Goal: Task Accomplishment & Management: Use online tool/utility

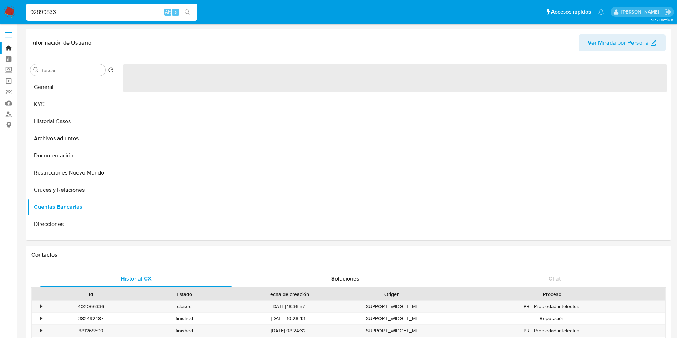
select select "10"
click at [59, 188] on button "Cruces y Relaciones" at bounding box center [69, 189] width 84 height 17
click at [56, 202] on button "Cuentas Bancarias" at bounding box center [69, 207] width 84 height 17
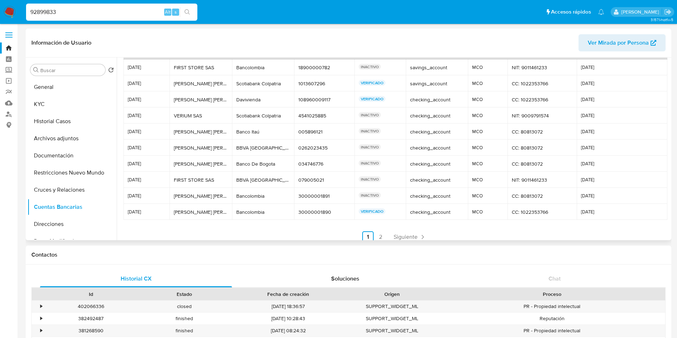
scroll to position [34, 0]
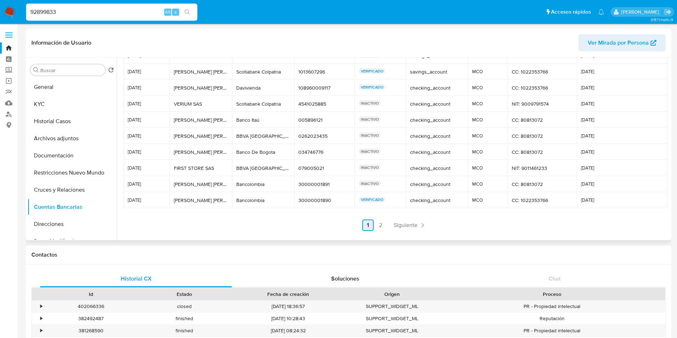
click at [372, 227] on link "1" at bounding box center [367, 225] width 11 height 11
click at [377, 226] on link "2" at bounding box center [380, 225] width 11 height 11
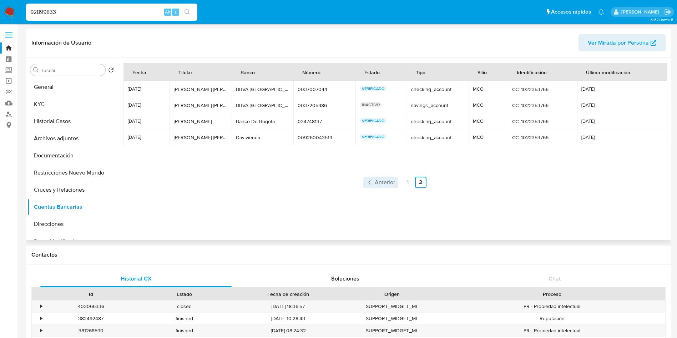
scroll to position [0, 0]
click at [406, 181] on link "1" at bounding box center [407, 182] width 11 height 11
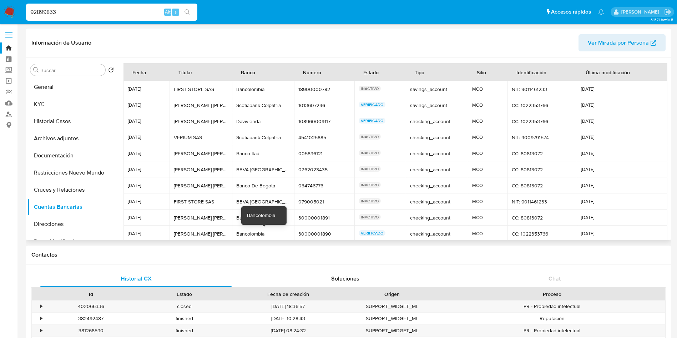
click at [255, 236] on div "Bancolombia" at bounding box center [263, 234] width 54 height 6
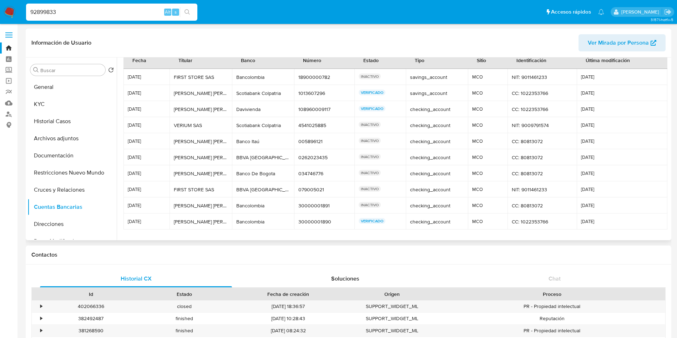
scroll to position [34, 0]
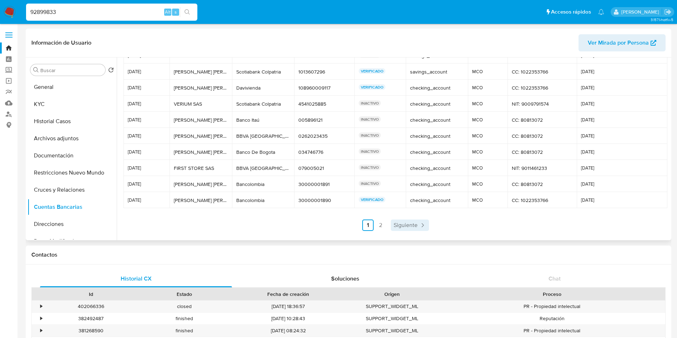
click at [399, 224] on span "Siguiente" at bounding box center [406, 225] width 24 height 6
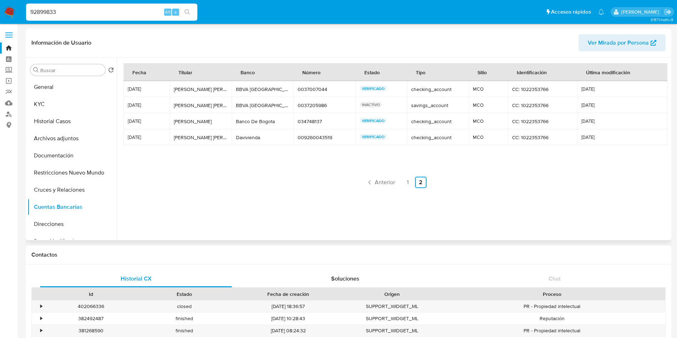
scroll to position [0, 0]
click at [267, 120] on div "Banco De Bogota" at bounding box center [263, 121] width 54 height 6
click at [70, 156] on button "Documentación" at bounding box center [69, 155] width 84 height 17
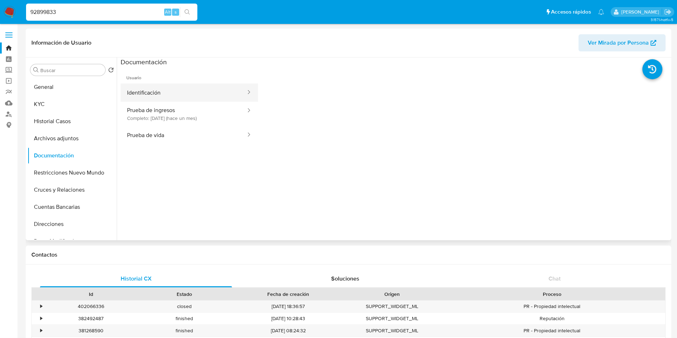
click at [144, 92] on button "Identificación" at bounding box center [184, 93] width 126 height 18
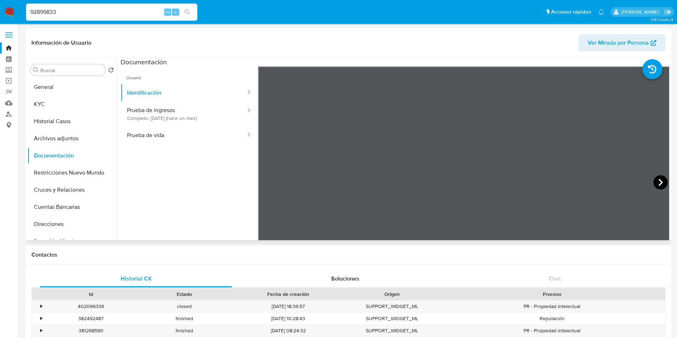
click at [658, 182] on icon at bounding box center [661, 182] width 14 height 14
click at [55, 85] on button "General" at bounding box center [69, 87] width 84 height 17
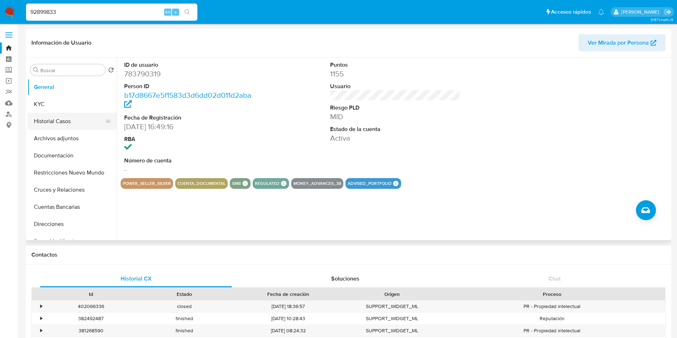
click at [60, 124] on button "Historial Casos" at bounding box center [69, 121] width 84 height 17
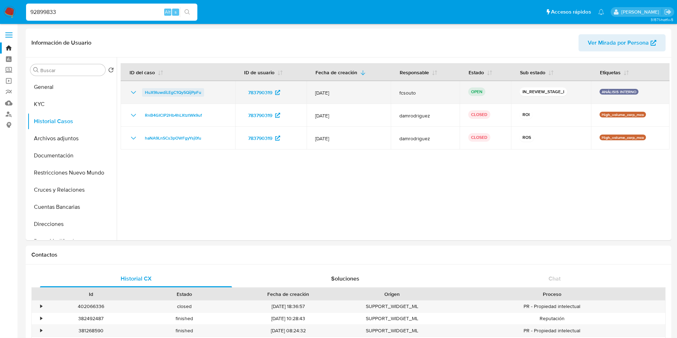
drag, startPoint x: 215, startPoint y: 90, endPoint x: 143, endPoint y: 94, distance: 72.2
click at [143, 94] on div "HuX9IuwdiLEgC1Qy5QijPpFu" at bounding box center [177, 92] width 97 height 9
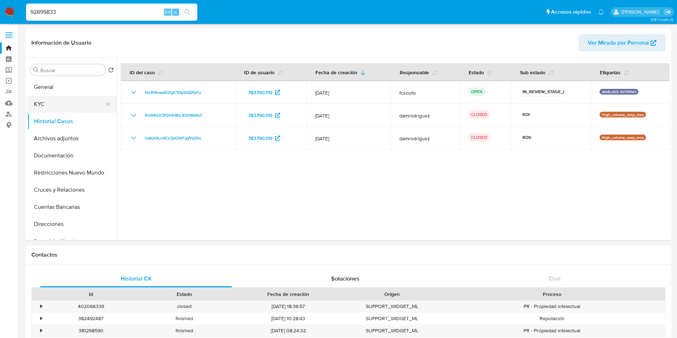
click at [50, 102] on button "KYC" at bounding box center [69, 104] width 84 height 17
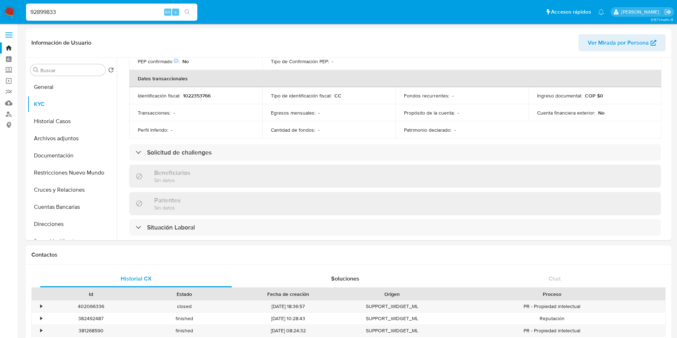
scroll to position [376, 0]
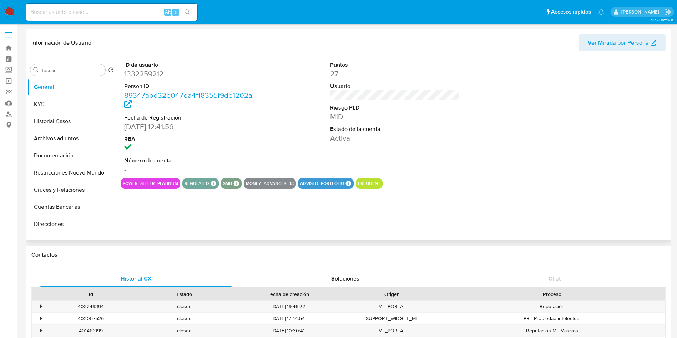
select select "10"
click at [80, 205] on button "Cuentas Bancarias" at bounding box center [69, 207] width 84 height 17
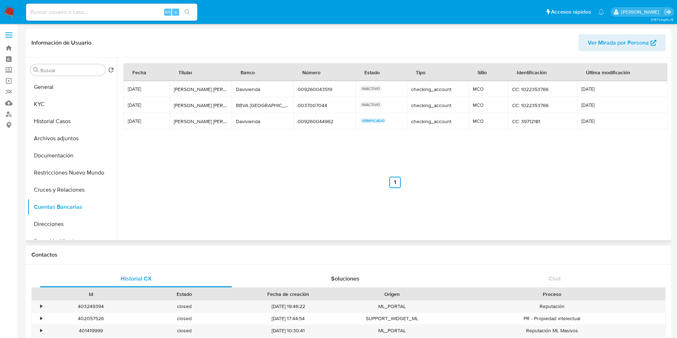
click at [274, 172] on nav "Anterior 1 Siguiente" at bounding box center [396, 176] width 544 height 23
click at [246, 127] on td "Davivienda Davivienda" at bounding box center [263, 121] width 62 height 16
click at [248, 123] on div "Davivienda" at bounding box center [263, 121] width 54 height 6
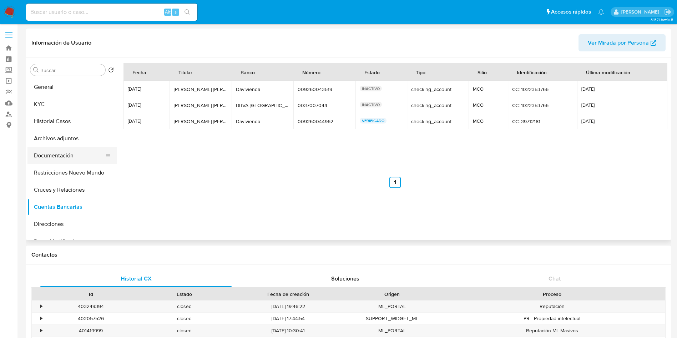
click at [61, 156] on button "Documentación" at bounding box center [69, 155] width 84 height 17
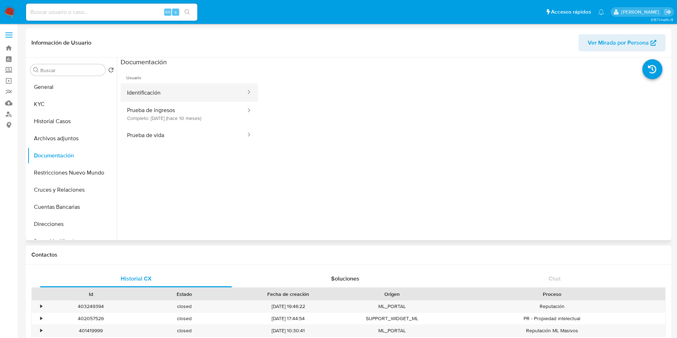
click at [168, 89] on button "Identificación" at bounding box center [184, 93] width 126 height 18
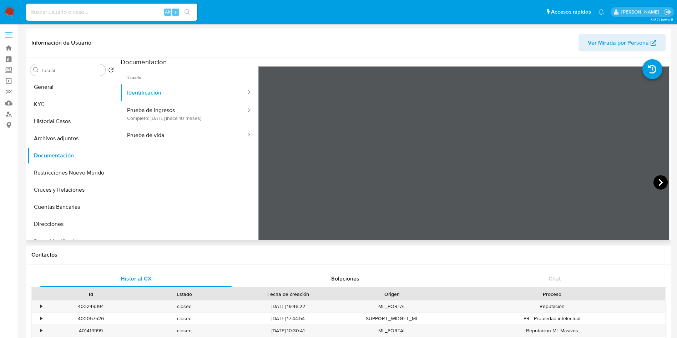
click at [658, 182] on icon at bounding box center [661, 182] width 14 height 14
click at [47, 123] on button "Historial Casos" at bounding box center [69, 121] width 84 height 17
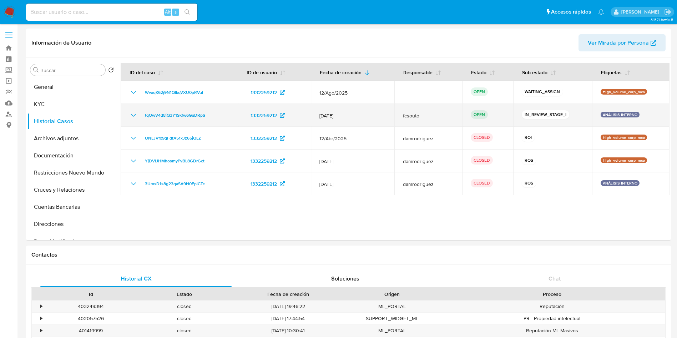
drag, startPoint x: 211, startPoint y: 115, endPoint x: 141, endPoint y: 117, distance: 69.7
click at [141, 117] on div "tqOwV4d8iQ3Y1Skfw6GaDRpS" at bounding box center [179, 115] width 100 height 9
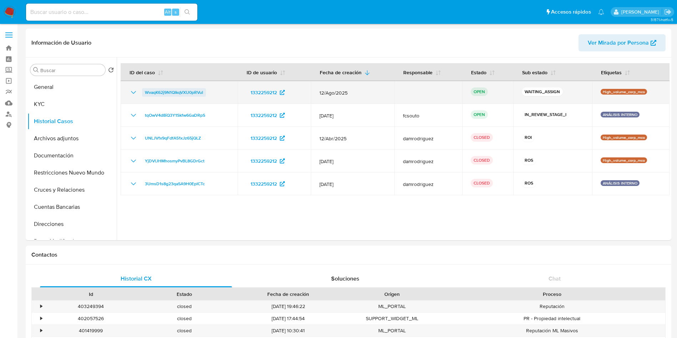
drag, startPoint x: 213, startPoint y: 93, endPoint x: 142, endPoint y: 92, distance: 70.4
click at [142, 92] on div "WvaqK62j9N1QIkqVXU0pRVuI" at bounding box center [179, 92] width 100 height 9
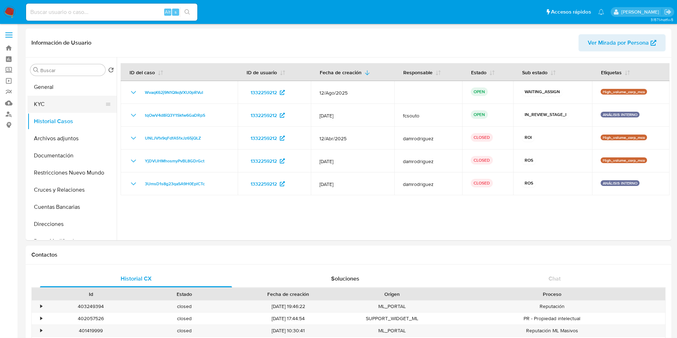
click at [65, 98] on button "KYC" at bounding box center [69, 104] width 84 height 17
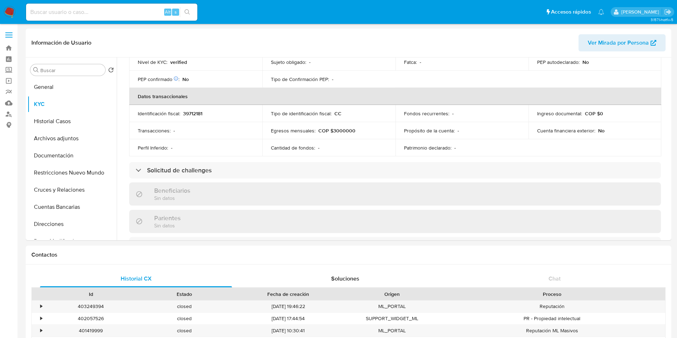
scroll to position [356, 0]
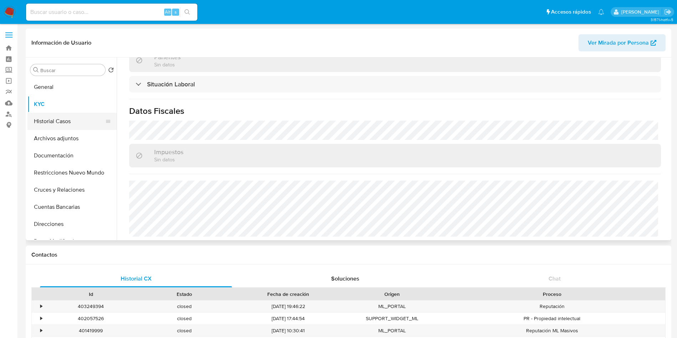
click at [58, 115] on button "Historial Casos" at bounding box center [69, 121] width 84 height 17
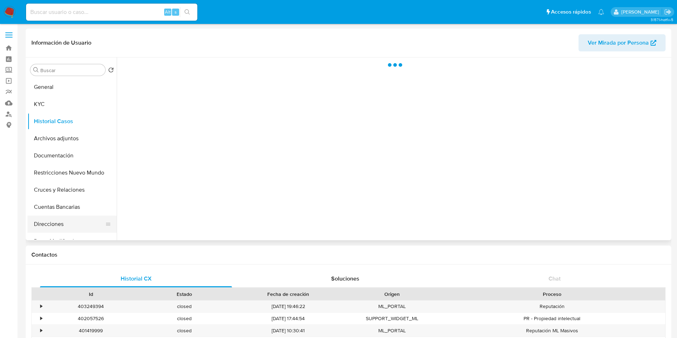
scroll to position [0, 0]
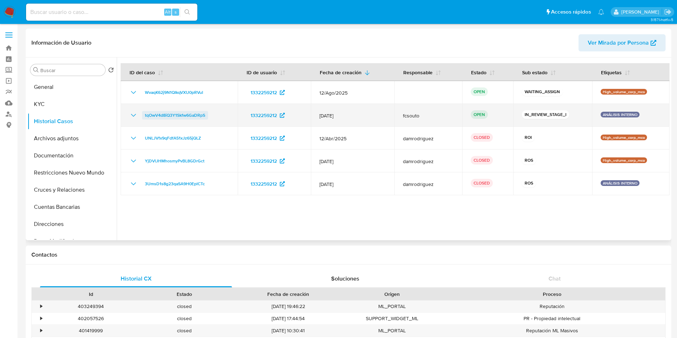
drag, startPoint x: 216, startPoint y: 116, endPoint x: 142, endPoint y: 116, distance: 73.6
click at [142, 116] on div "tqOwV4d8iQ3Y1Skfw6GaDRpS" at bounding box center [179, 115] width 100 height 9
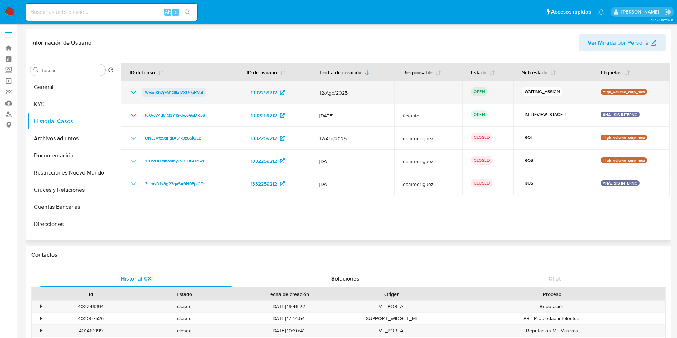
drag, startPoint x: 213, startPoint y: 93, endPoint x: 144, endPoint y: 94, distance: 69.6
click at [144, 94] on div "WvaqK62j9N1QIkqVXU0pRVuI" at bounding box center [179, 92] width 100 height 9
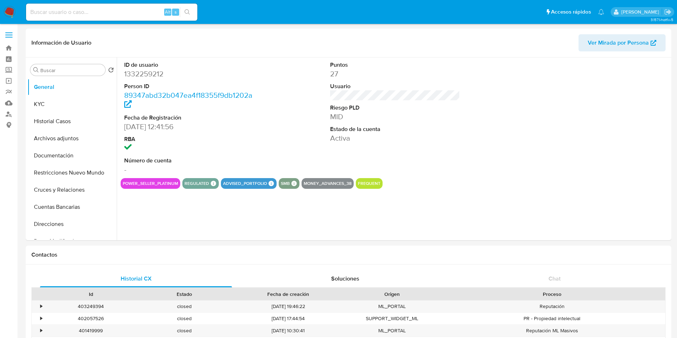
select select "10"
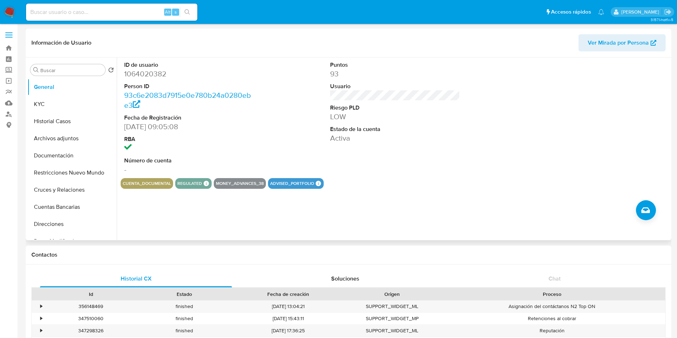
select select "10"
click at [67, 211] on button "Cuentas Bancarias" at bounding box center [69, 207] width 84 height 17
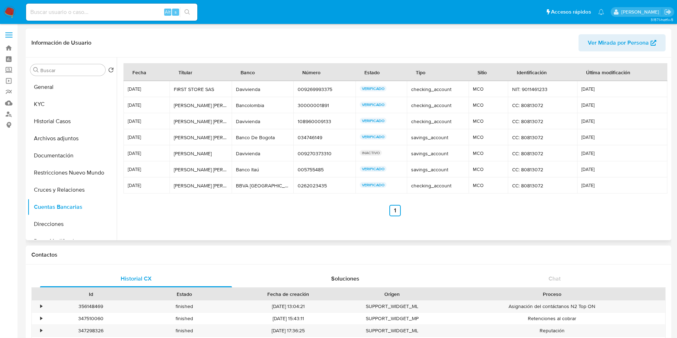
click at [196, 232] on div at bounding box center [393, 148] width 553 height 183
click at [52, 90] on button "General" at bounding box center [69, 87] width 84 height 17
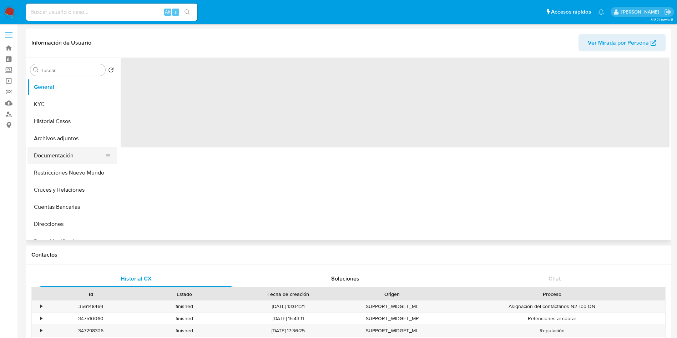
click at [63, 150] on button "Documentación" at bounding box center [69, 155] width 84 height 17
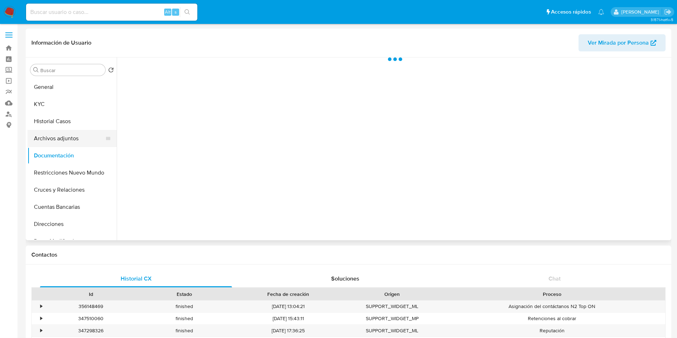
click at [67, 143] on button "Archivos adjuntos" at bounding box center [69, 138] width 84 height 17
click at [72, 155] on button "Documentación" at bounding box center [69, 155] width 84 height 17
click at [62, 137] on button "Archivos adjuntos" at bounding box center [69, 138] width 84 height 17
click at [65, 151] on button "Documentación" at bounding box center [69, 155] width 84 height 17
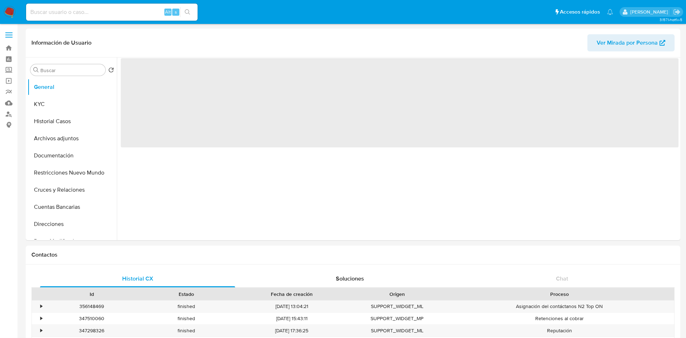
select select "10"
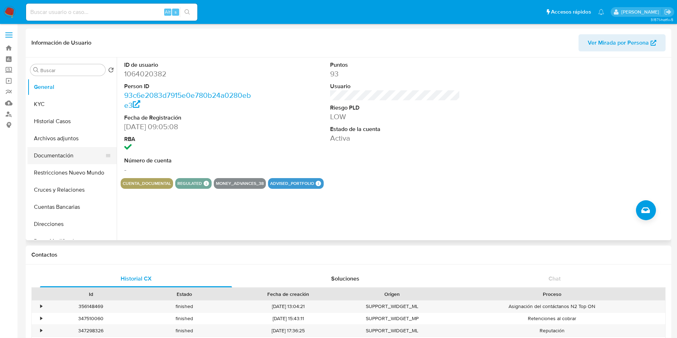
click at [64, 155] on button "Documentación" at bounding box center [69, 155] width 84 height 17
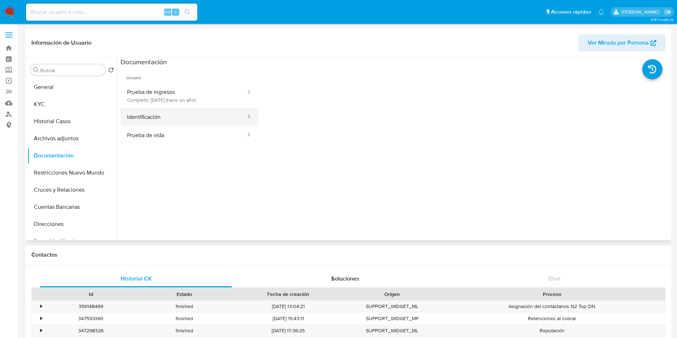
click at [177, 117] on button "Identificación" at bounding box center [184, 117] width 126 height 18
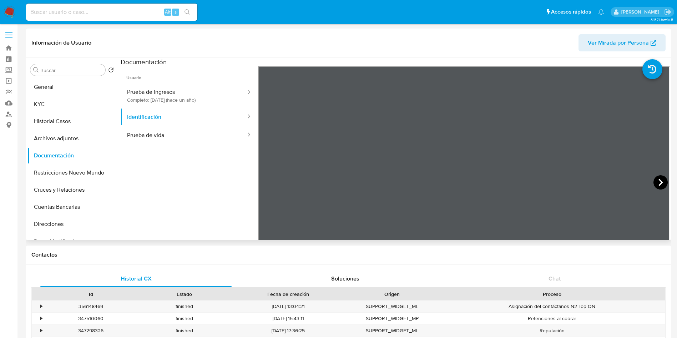
click at [659, 185] on icon at bounding box center [661, 182] width 4 height 7
click at [61, 125] on button "Historial Casos" at bounding box center [69, 121] width 84 height 17
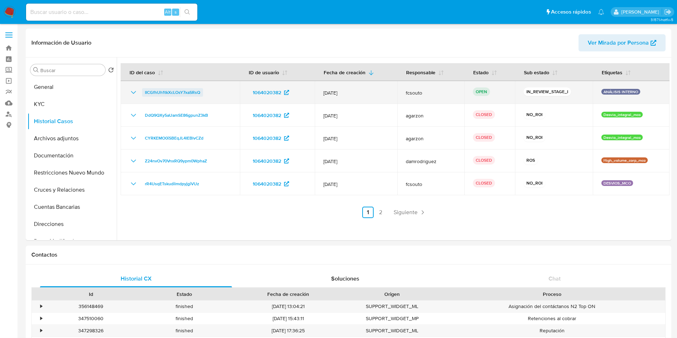
drag, startPoint x: 207, startPoint y: 92, endPoint x: 143, endPoint y: 92, distance: 63.6
click at [143, 92] on div "IICGfhUh1tkXcLOsY7xaSRsQ" at bounding box center [180, 92] width 102 height 9
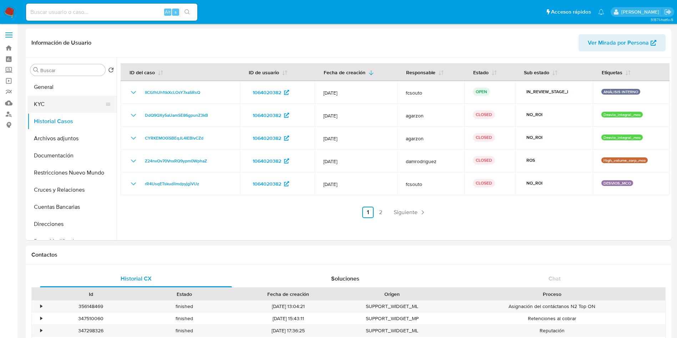
click at [55, 108] on button "KYC" at bounding box center [69, 104] width 84 height 17
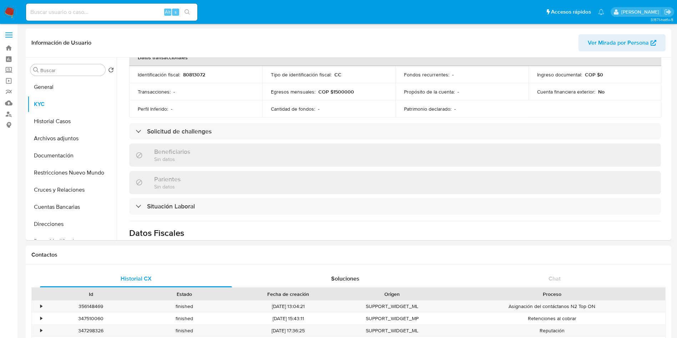
scroll to position [356, 0]
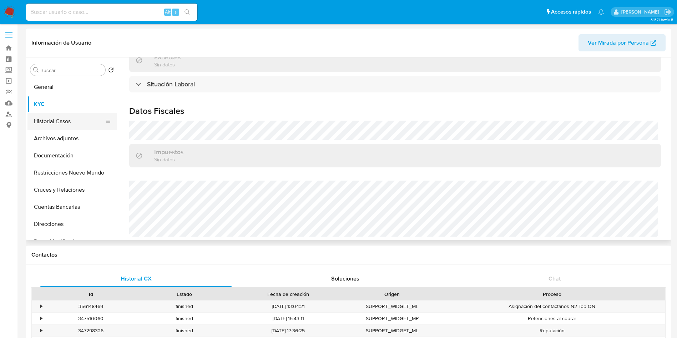
click at [57, 119] on button "Historial Casos" at bounding box center [69, 121] width 84 height 17
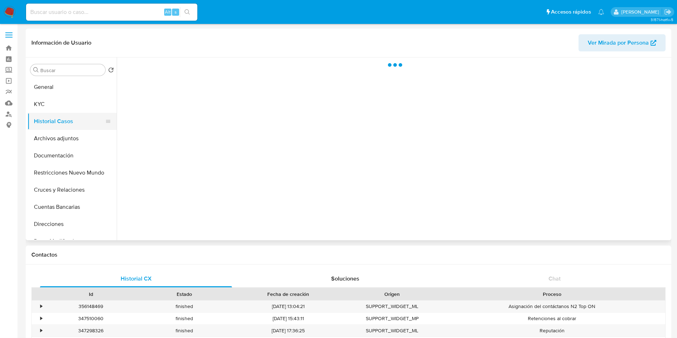
scroll to position [0, 0]
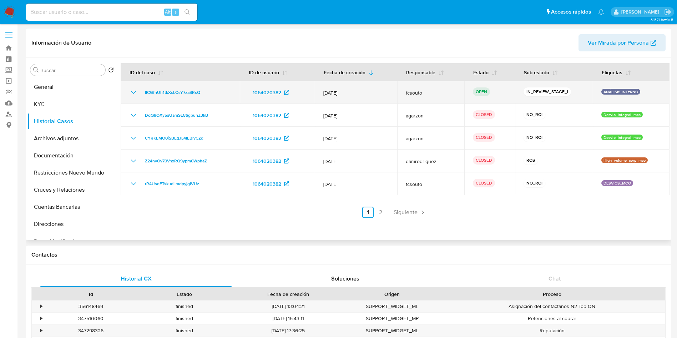
drag, startPoint x: 210, startPoint y: 91, endPoint x: 141, endPoint y: 93, distance: 68.2
click at [141, 93] on div "IICGfhUh1tkXcLOsY7xaSRsQ" at bounding box center [180, 92] width 102 height 9
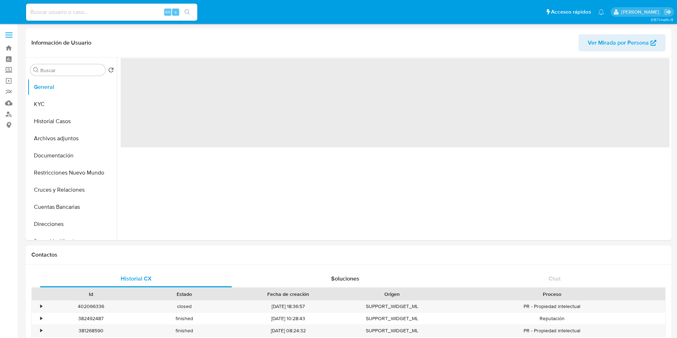
select select "10"
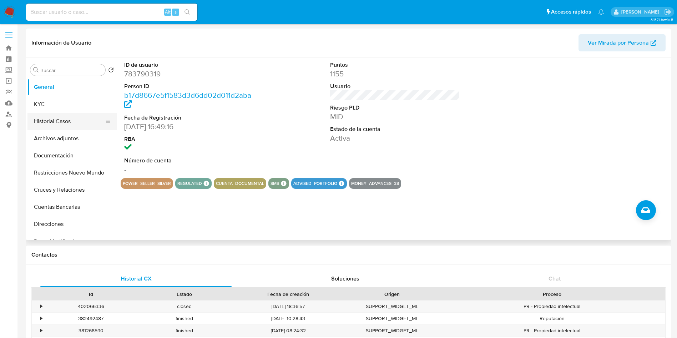
click at [61, 115] on button "Historial Casos" at bounding box center [69, 121] width 84 height 17
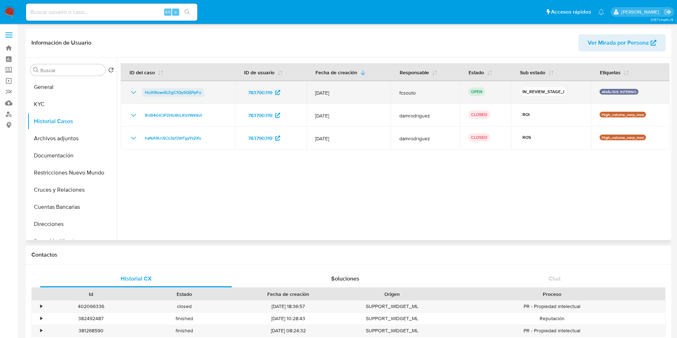
drag, startPoint x: 209, startPoint y: 90, endPoint x: 142, endPoint y: 95, distance: 66.3
click at [142, 95] on div "HuX9IuwdiLEgC1Qy5QijPpFu" at bounding box center [177, 92] width 97 height 9
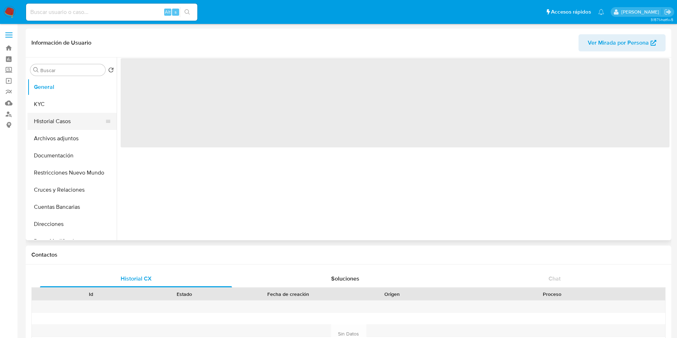
click at [58, 122] on button "Historial Casos" at bounding box center [69, 121] width 84 height 17
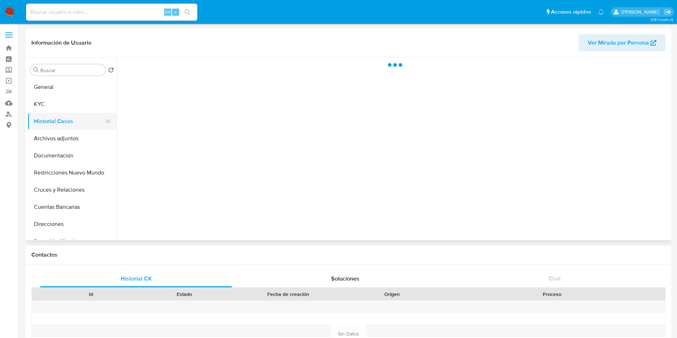
select select "10"
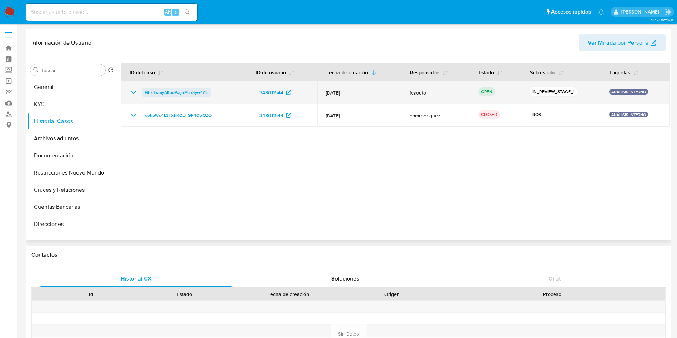
drag, startPoint x: 211, startPoint y: 93, endPoint x: 145, endPoint y: 91, distance: 66.1
click at [145, 91] on div "GFk3wmyAKooPxghMh7Syw4Z2" at bounding box center [183, 92] width 109 height 9
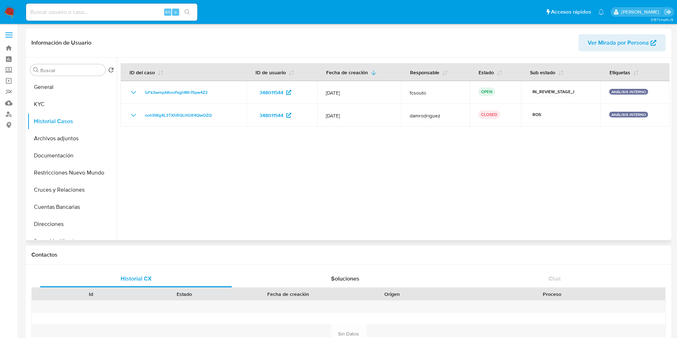
click at [191, 176] on div at bounding box center [393, 148] width 553 height 183
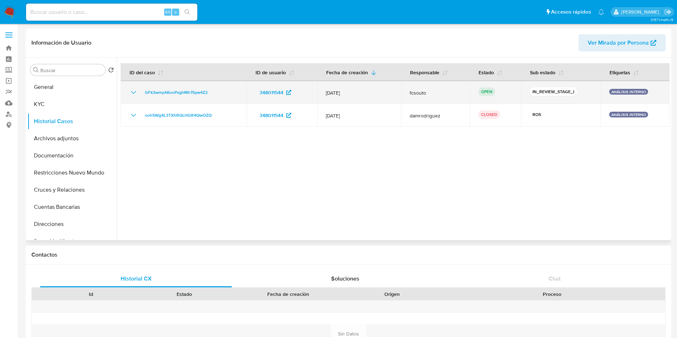
drag, startPoint x: 213, startPoint y: 88, endPoint x: 141, endPoint y: 93, distance: 72.7
click at [141, 93] on div "GFk3wmyAKooPxghMh7Syw4Z2" at bounding box center [183, 92] width 109 height 9
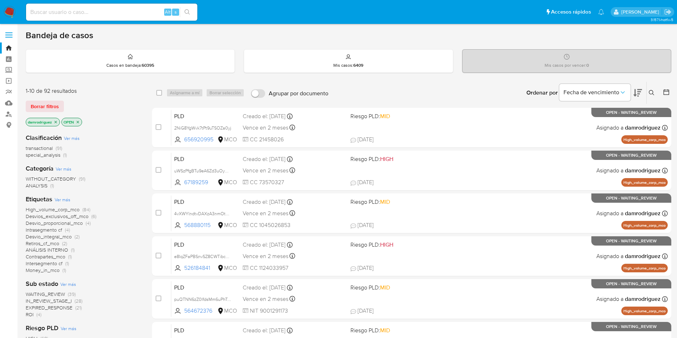
click at [653, 92] on icon at bounding box center [651, 92] width 5 height 5
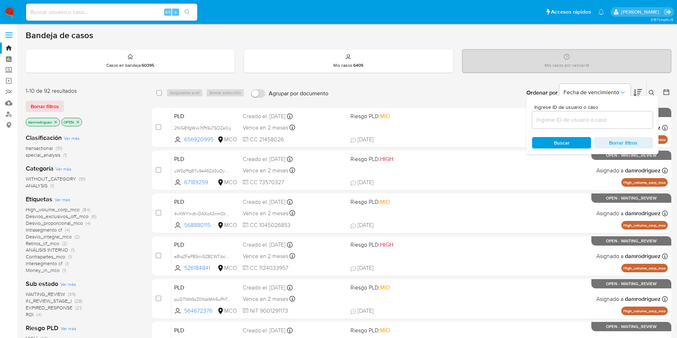
click at [581, 123] on input at bounding box center [592, 119] width 121 height 9
type input "IICGfhUh1tkXcLOsY7xaSRsQ"
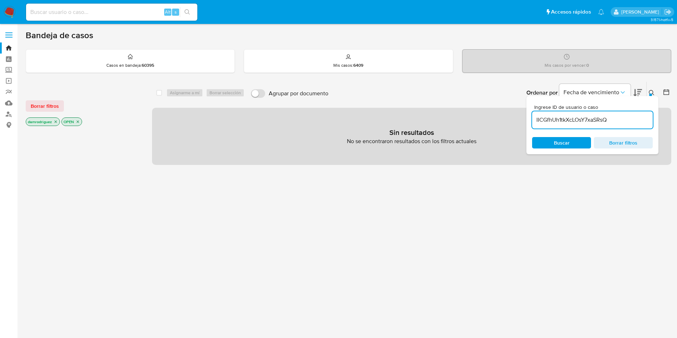
click at [56, 121] on icon "close-filter" at bounding box center [56, 122] width 2 height 2
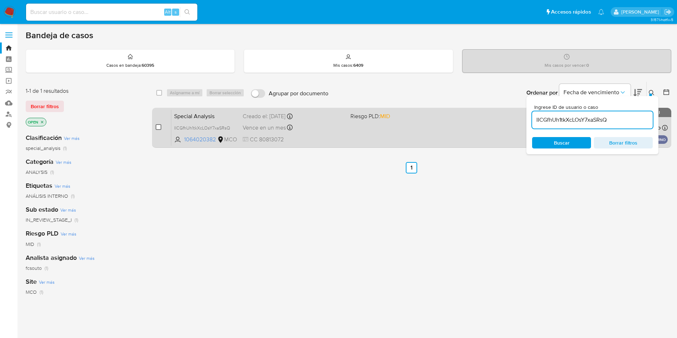
click at [159, 124] on input "checkbox" at bounding box center [159, 127] width 6 height 6
checkbox input "true"
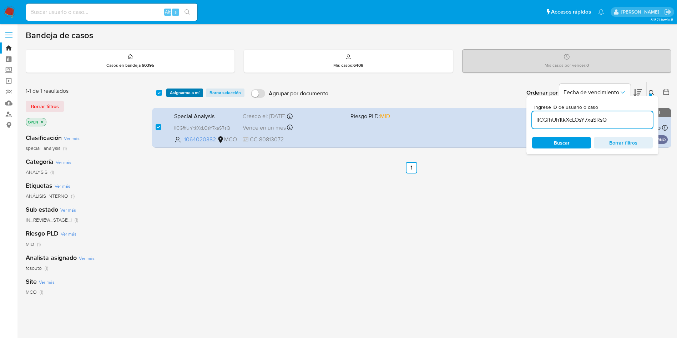
click at [180, 95] on span "Asignarme a mí" at bounding box center [185, 92] width 30 height 7
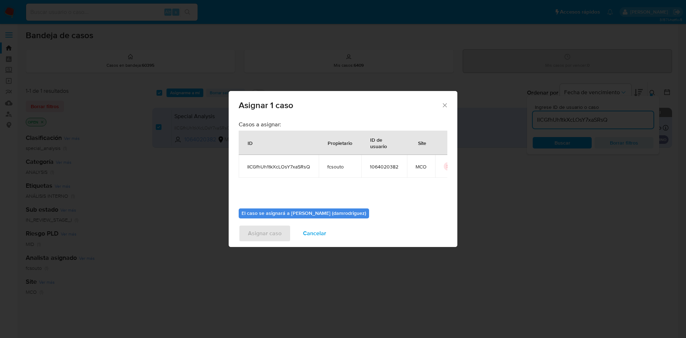
scroll to position [37, 0]
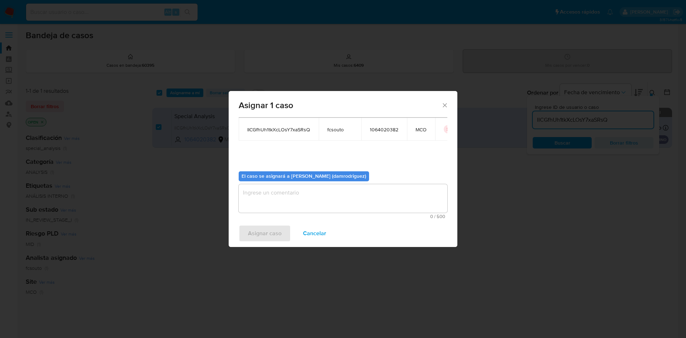
click at [273, 196] on textarea "assign-modal" at bounding box center [343, 198] width 209 height 29
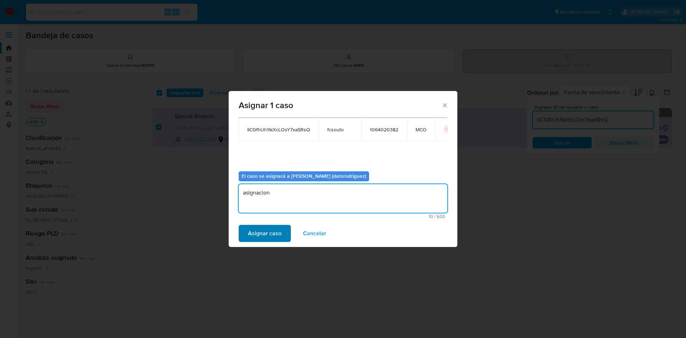
type textarea "asignacion"
click at [254, 233] on span "Asignar caso" at bounding box center [265, 234] width 34 height 16
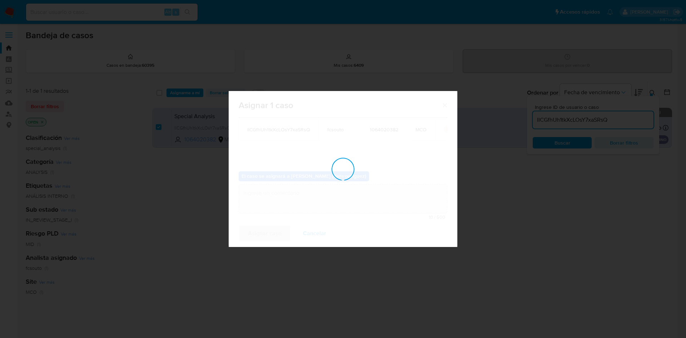
checkbox input "false"
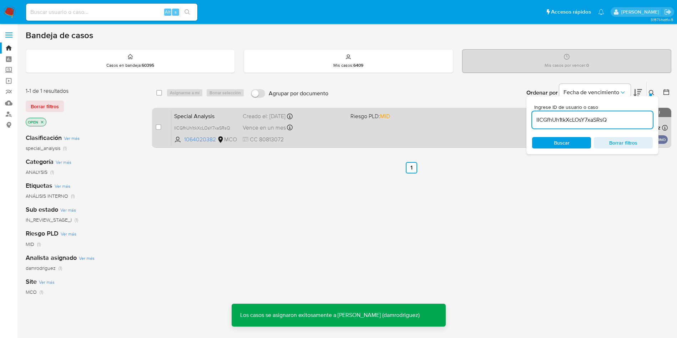
click at [180, 113] on span "Special Analysis" at bounding box center [205, 115] width 63 height 9
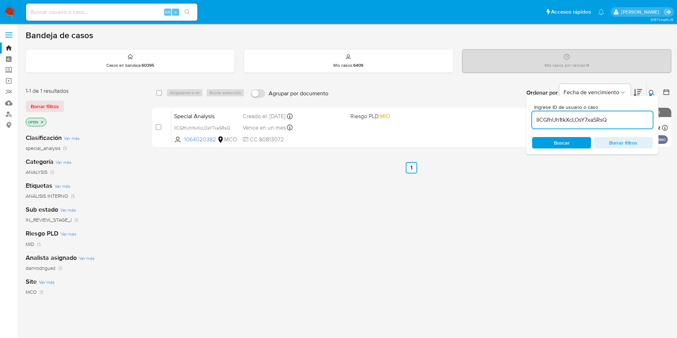
click at [589, 124] on input "IICGfhUh1tkXcLOsY7xaSRsQ" at bounding box center [592, 119] width 121 height 9
paste input "tqOwV4d8iQ3Y1Skfw6GaDRpS"
type input "tqOwV4d8iQ3Y1Skfw6GaDRpS"
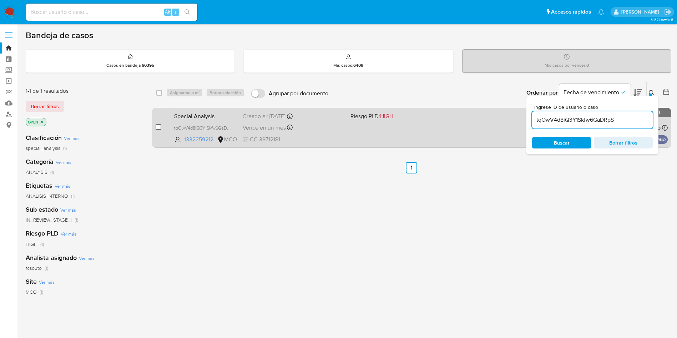
click at [158, 127] on input "checkbox" at bounding box center [159, 127] width 6 height 6
checkbox input "true"
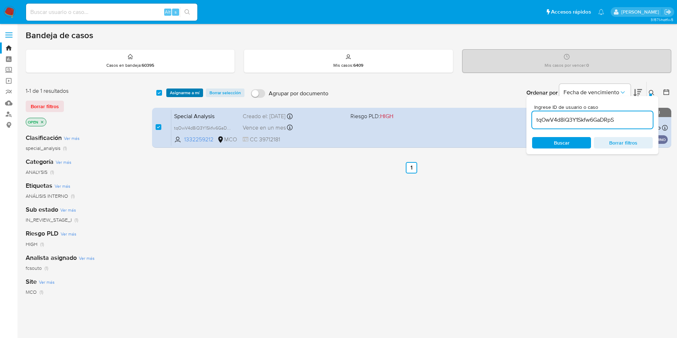
click at [185, 94] on span "Asignarme a mí" at bounding box center [185, 92] width 30 height 7
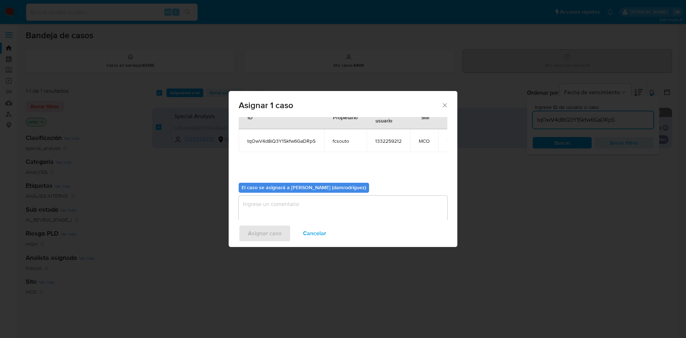
scroll to position [37, 0]
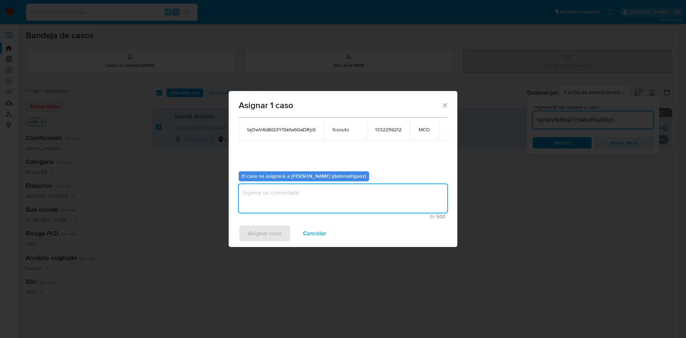
click at [265, 201] on textarea "assign-modal" at bounding box center [343, 198] width 209 height 29
type textarea "asignacion"
click at [271, 231] on span "Asignar caso" at bounding box center [265, 234] width 34 height 16
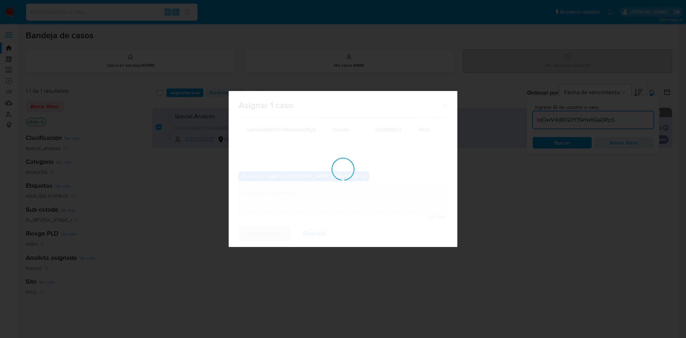
checkbox input "false"
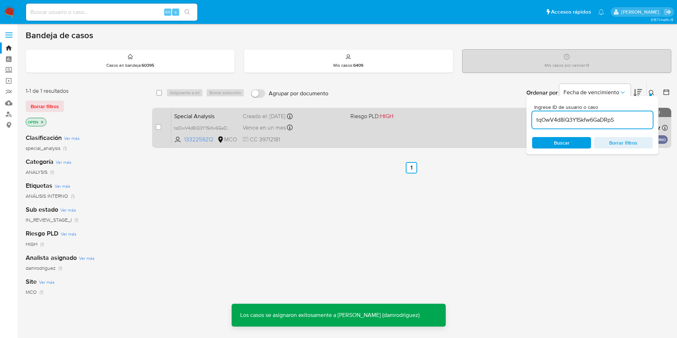
click at [187, 116] on span "Special Analysis" at bounding box center [205, 115] width 63 height 9
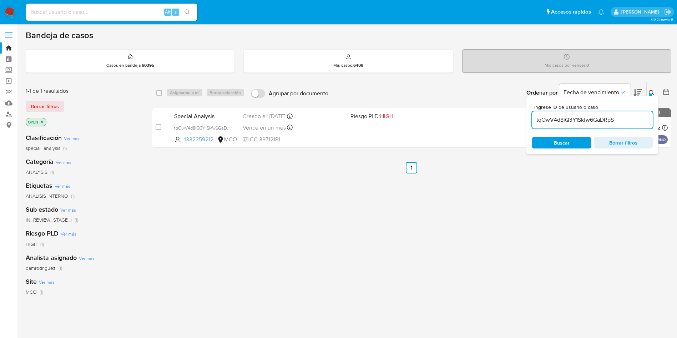
click at [590, 123] on input "tqOwV4d8iQ3Y1Skfw6GaDRpS" at bounding box center [592, 119] width 121 height 9
paste input "WvaqK62j9N1QIkqVXU0pRVuI"
type input "WvaqK62j9N1QIkqVXU0pRVuI"
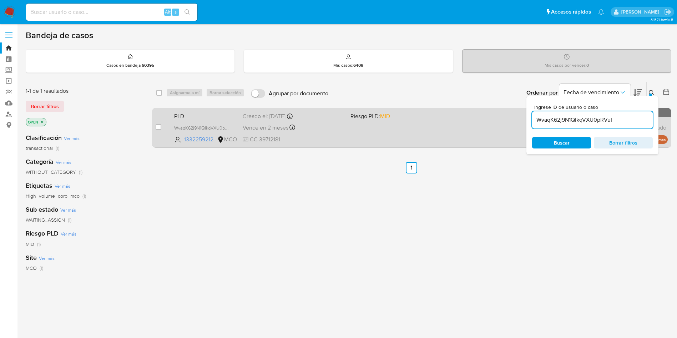
click at [159, 122] on div "case-item-checkbox No es posible asignar el caso" at bounding box center [164, 128] width 16 height 36
click at [160, 129] on input "checkbox" at bounding box center [159, 127] width 6 height 6
checkbox input "true"
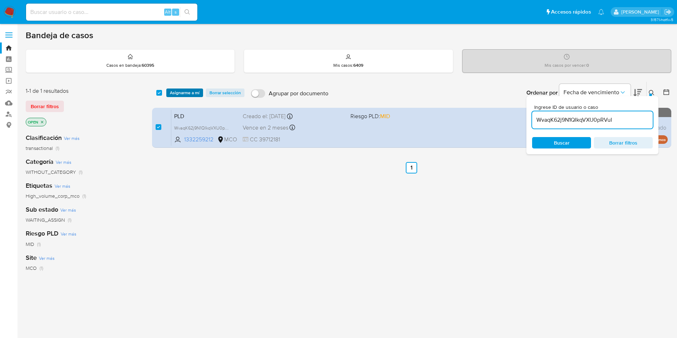
click at [198, 90] on span "Asignarme a mí" at bounding box center [185, 92] width 30 height 7
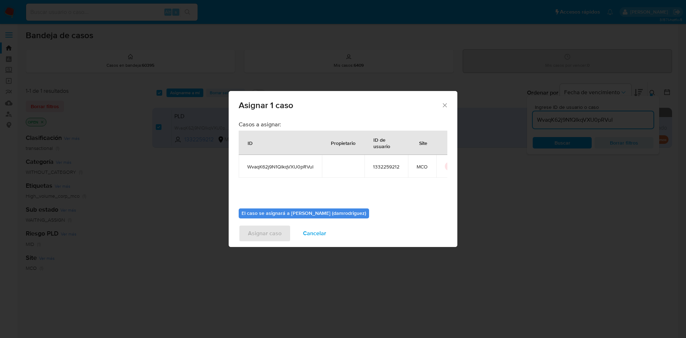
scroll to position [37, 0]
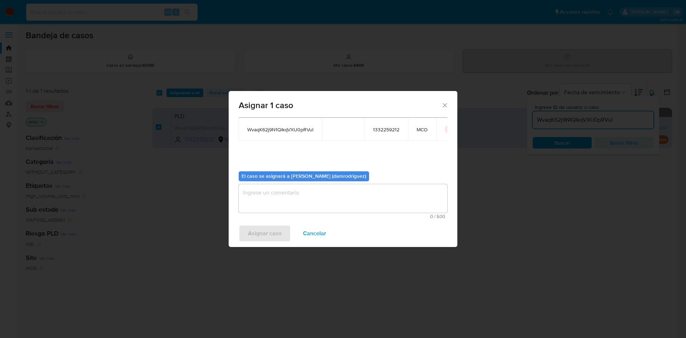
click at [284, 186] on textarea "assign-modal" at bounding box center [343, 198] width 209 height 29
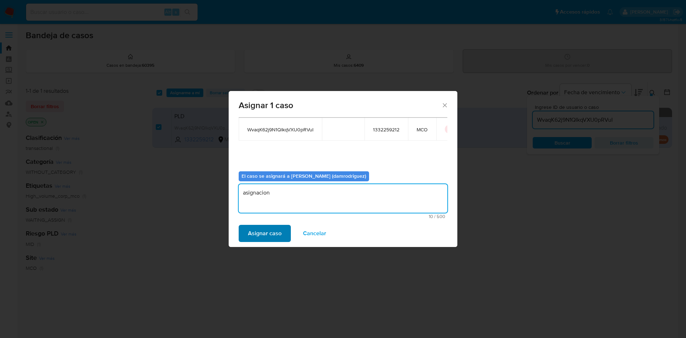
type textarea "asignacion"
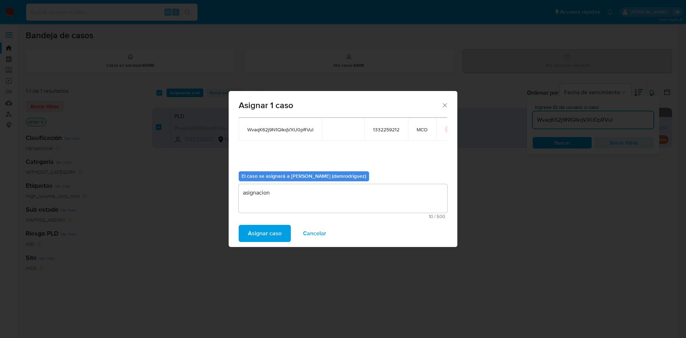
click at [267, 234] on span "Asignar caso" at bounding box center [265, 234] width 34 height 16
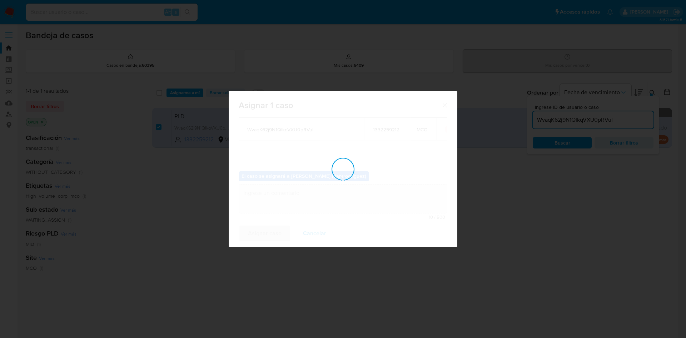
checkbox input "false"
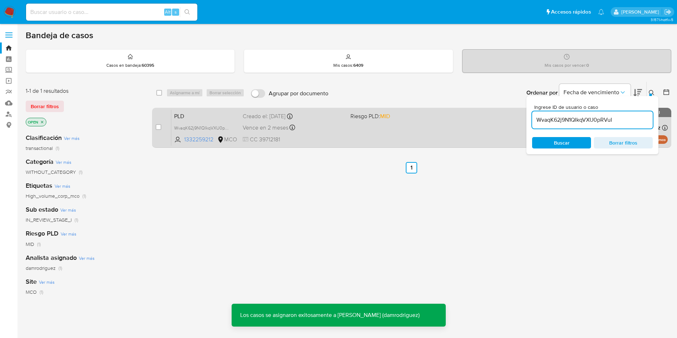
click at [190, 119] on span "PLD" at bounding box center [205, 115] width 63 height 9
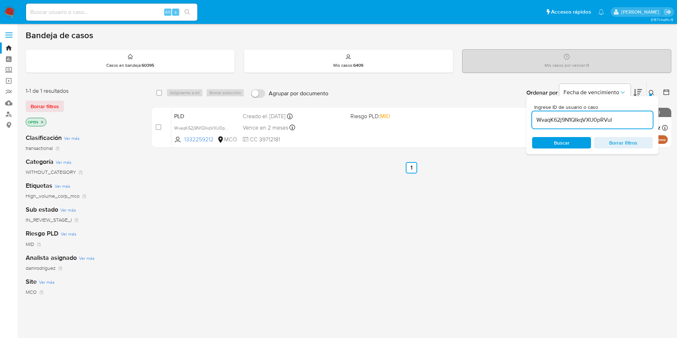
click at [576, 121] on input "WvaqK62j9N1QIkqVXU0pRVuI" at bounding box center [592, 119] width 121 height 9
paste input "HuX9IuwdiLEgC1Qy5QijPpFu"
type input "HuX9IuwdiLEgC1Qy5QijPpFu"
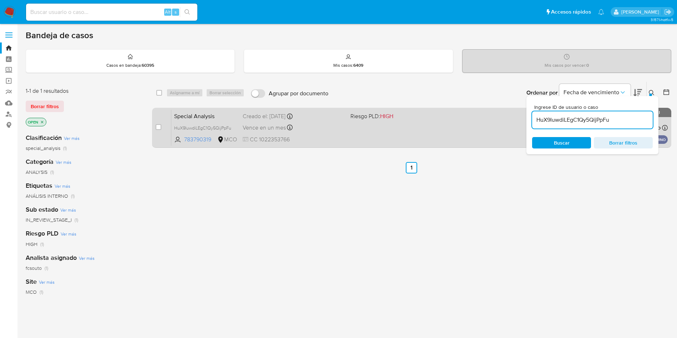
click at [191, 112] on span "Special Analysis" at bounding box center [205, 115] width 63 height 9
click at [157, 126] on input "checkbox" at bounding box center [159, 127] width 6 height 6
checkbox input "true"
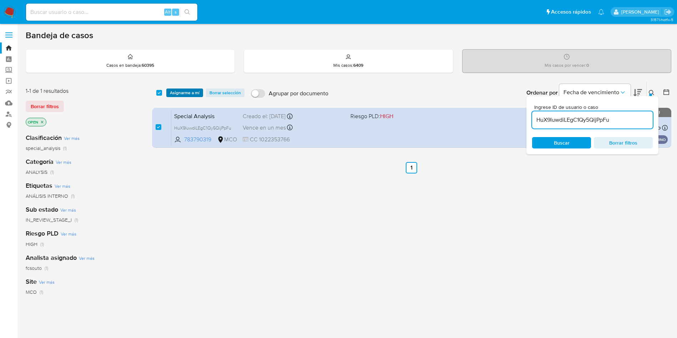
click at [179, 94] on span "Asignarme a mí" at bounding box center [185, 92] width 30 height 7
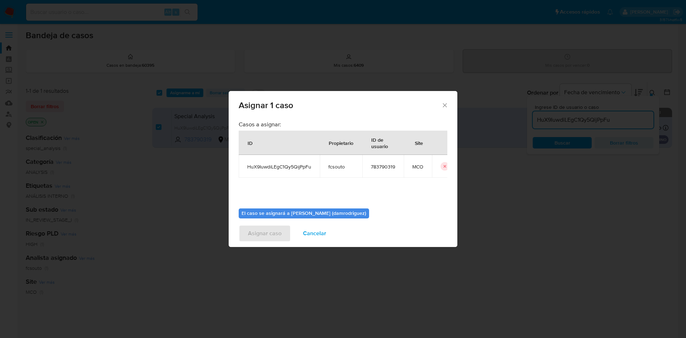
scroll to position [37, 0]
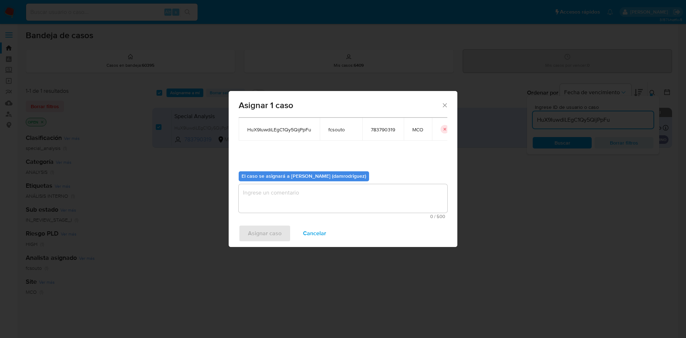
click at [275, 204] on textarea "assign-modal" at bounding box center [343, 198] width 209 height 29
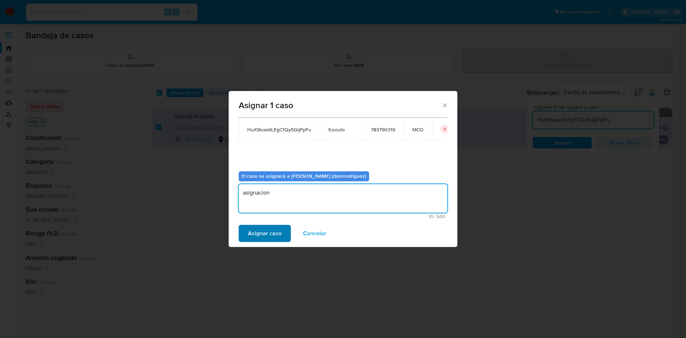
type textarea "asignacion"
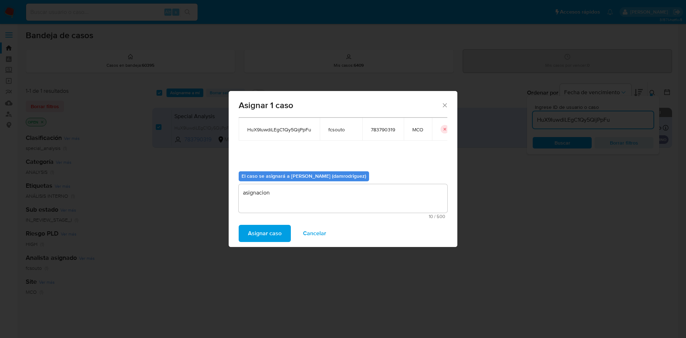
click at [266, 229] on span "Asignar caso" at bounding box center [265, 234] width 34 height 16
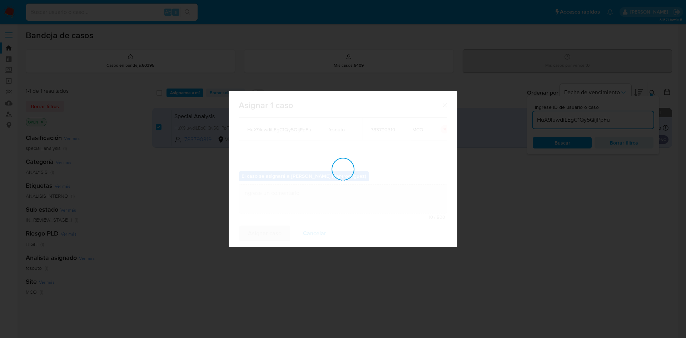
checkbox input "false"
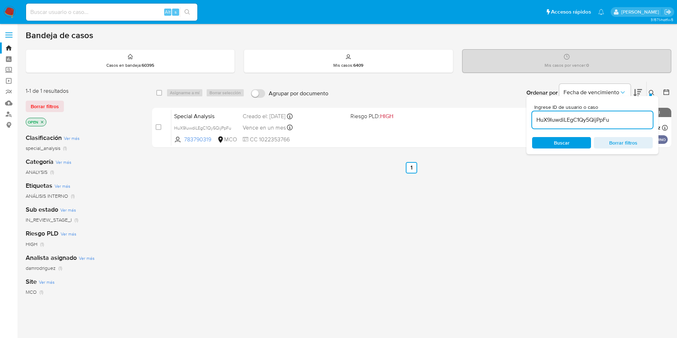
click at [562, 122] on input "HuX9IuwdiLEgC1Qy5QijPpFu" at bounding box center [592, 119] width 121 height 9
paste input "GFk3wmyAKooPxghMh7Syw4Z2"
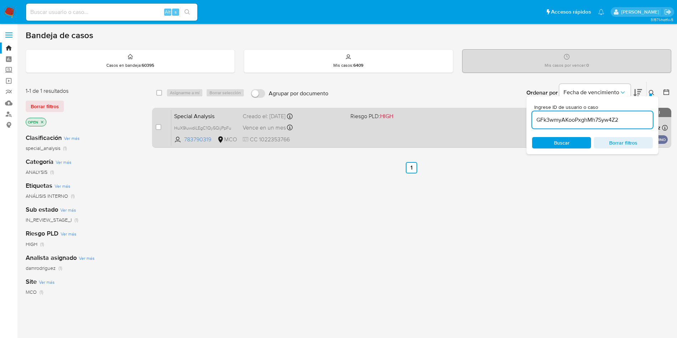
type input "GFk3wmyAKooPxghMh7Syw4Z2"
click at [161, 126] on input "checkbox" at bounding box center [159, 127] width 6 height 6
checkbox input "true"
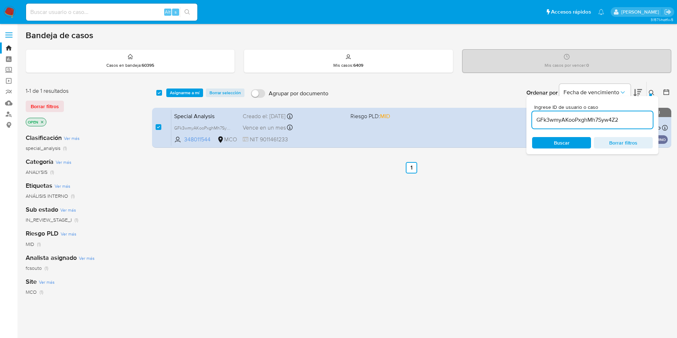
click at [179, 98] on div "select-all-cases-checkbox Asignarme a mí Borrar selección Agrupar por documento…" at bounding box center [412, 93] width 520 height 22
click at [179, 92] on span "Asignarme a mí" at bounding box center [185, 92] width 30 height 7
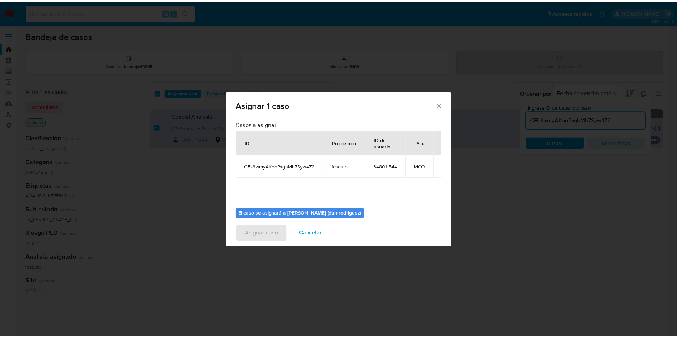
scroll to position [37, 0]
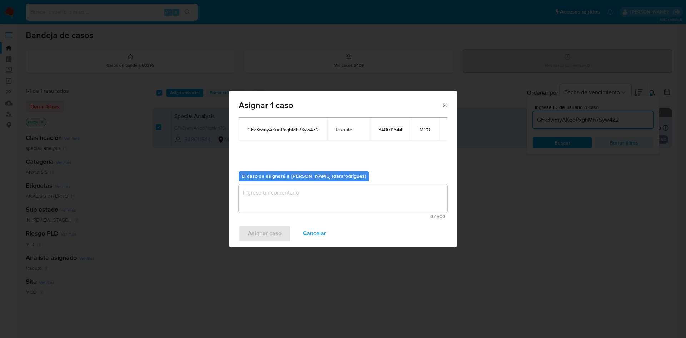
click at [276, 199] on textarea "assign-modal" at bounding box center [343, 198] width 209 height 29
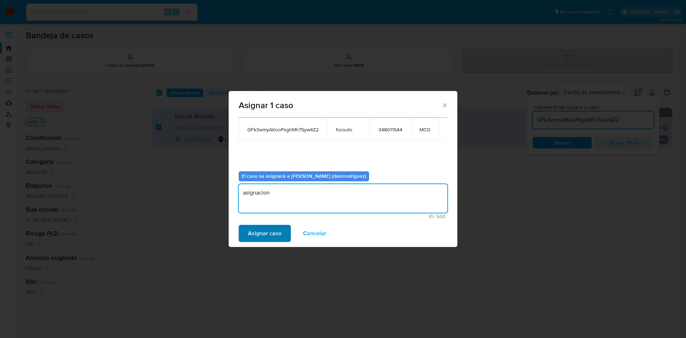
type textarea "asignacion"
click at [252, 230] on span "Asignar caso" at bounding box center [265, 234] width 34 height 16
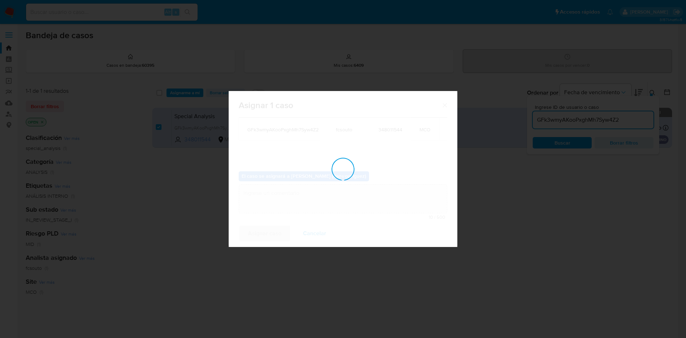
checkbox input "false"
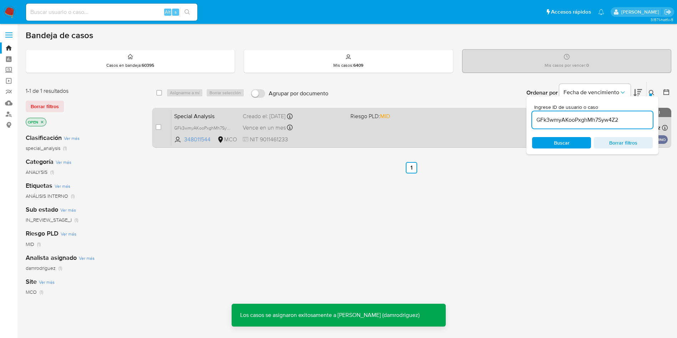
click at [196, 115] on span "Special Analysis" at bounding box center [205, 115] width 63 height 9
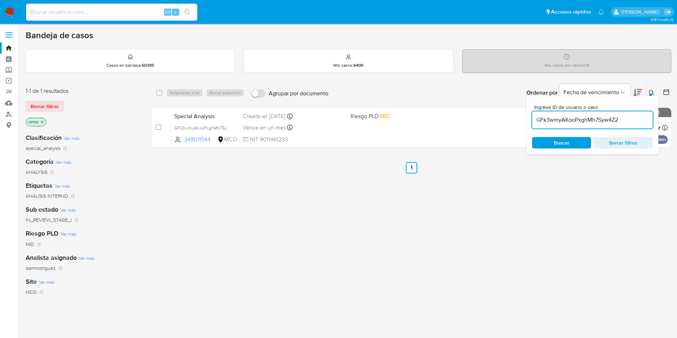
click at [10, 9] on img at bounding box center [10, 12] width 12 height 12
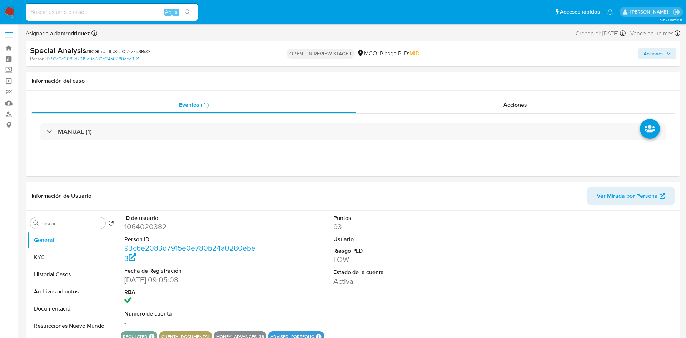
select select "10"
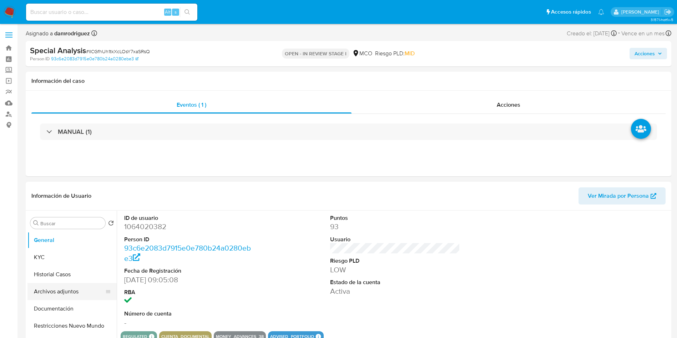
click at [72, 288] on button "Archivos adjuntos" at bounding box center [69, 291] width 84 height 17
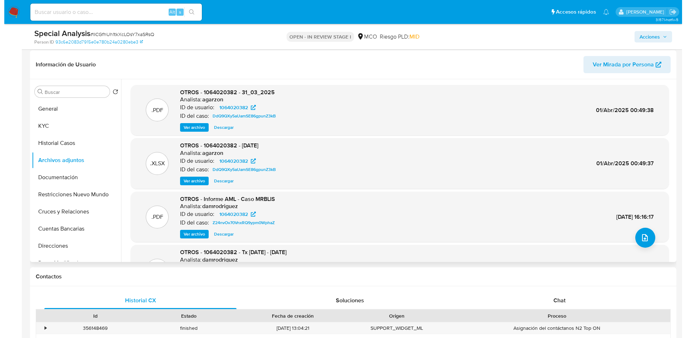
scroll to position [107, 0]
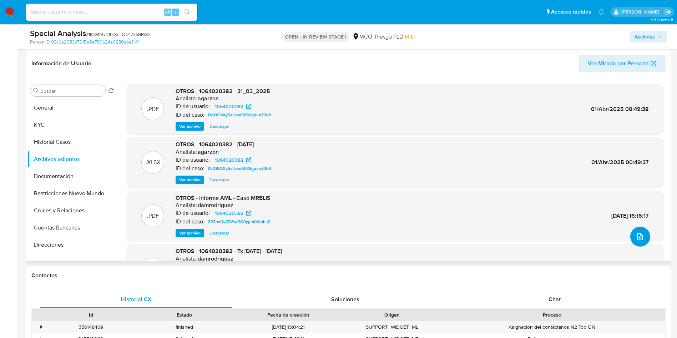
click at [637, 237] on icon "upload-file" at bounding box center [640, 236] width 6 height 7
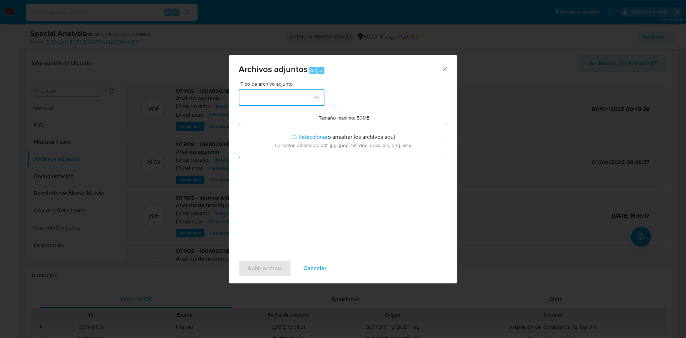
click at [270, 99] on button "button" at bounding box center [282, 97] width 86 height 17
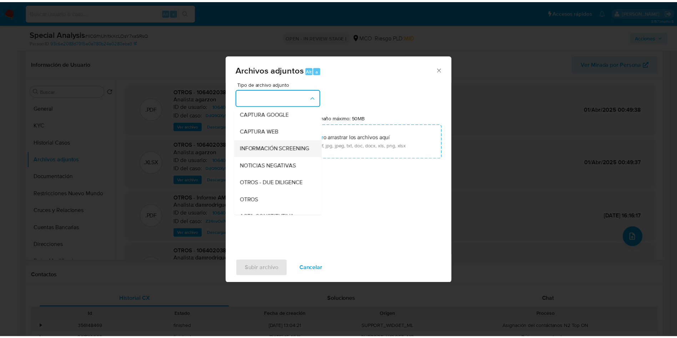
scroll to position [54, 0]
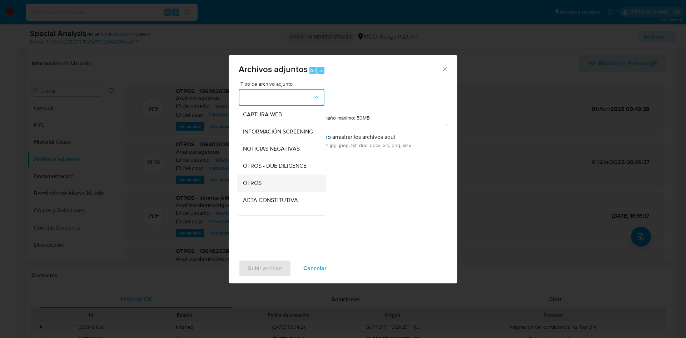
click at [271, 186] on div "OTROS" at bounding box center [279, 183] width 73 height 17
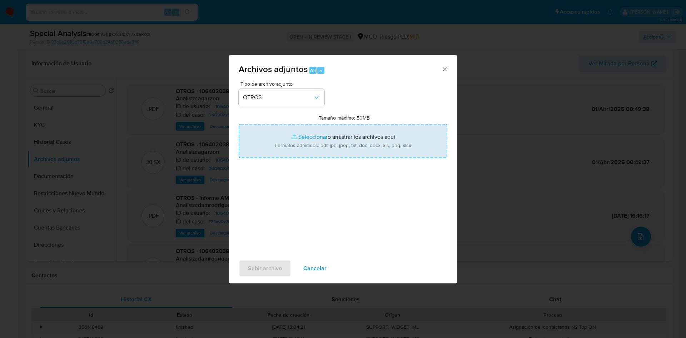
click at [317, 145] on input "Tamaño máximo: 50MB Seleccionar archivos" at bounding box center [343, 141] width 209 height 34
type input "C:\fakepath\Informe V3 - Mr [PERSON_NAME] Technology.pdf"
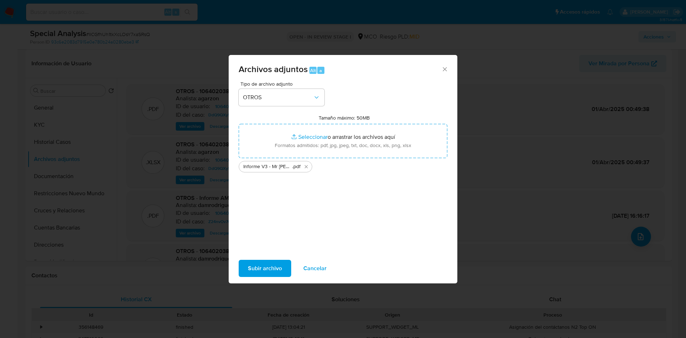
click at [266, 269] on span "Subir archivo" at bounding box center [265, 269] width 34 height 16
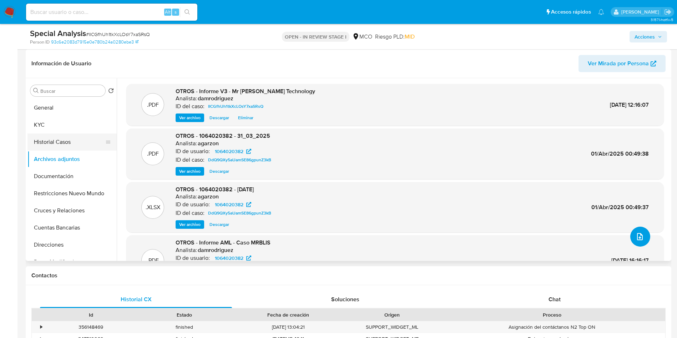
scroll to position [0, 0]
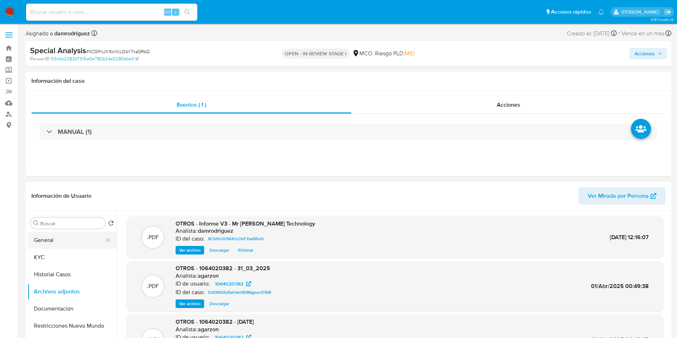
click at [77, 240] on button "General" at bounding box center [69, 240] width 84 height 17
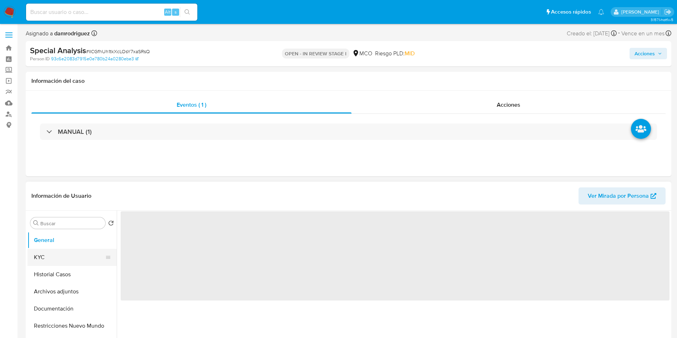
click at [54, 262] on button "KYC" at bounding box center [69, 257] width 84 height 17
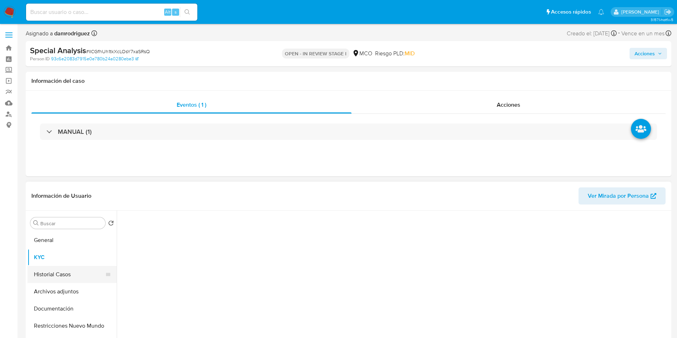
drag, startPoint x: 68, startPoint y: 288, endPoint x: 68, endPoint y: 272, distance: 16.4
click at [68, 286] on button "Archivos adjuntos" at bounding box center [71, 291] width 89 height 17
click at [68, 271] on button "Historial Casos" at bounding box center [69, 274] width 84 height 17
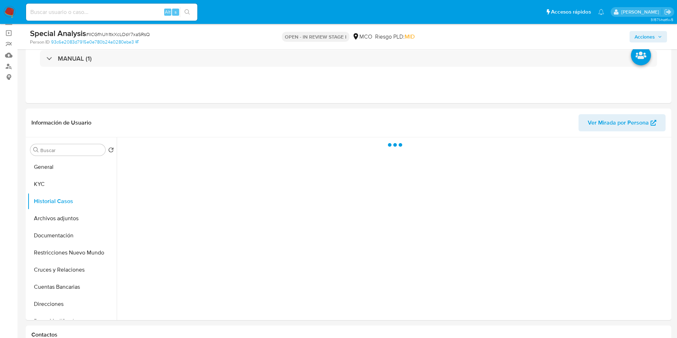
scroll to position [107, 0]
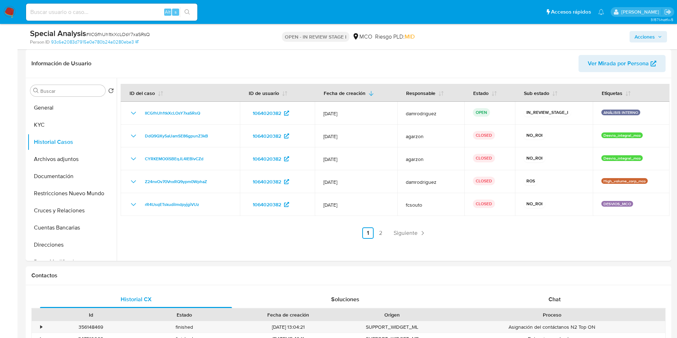
click at [641, 41] on span "Acciones" at bounding box center [645, 36] width 20 height 11
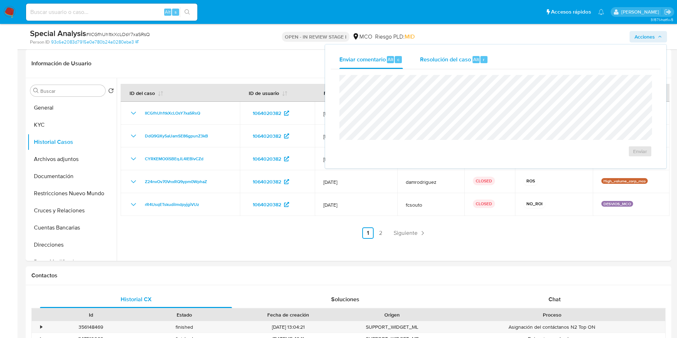
click at [465, 62] on span "Resolución del caso" at bounding box center [445, 59] width 51 height 8
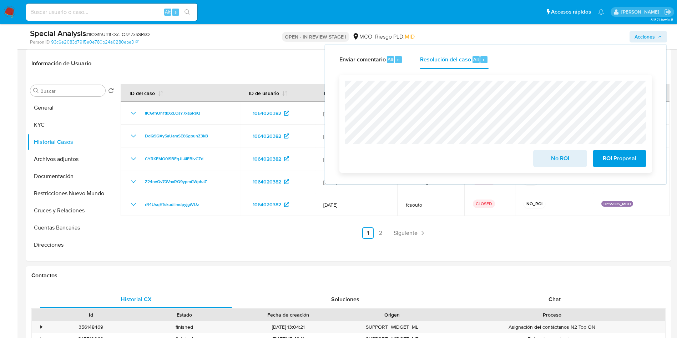
click at [623, 159] on span "ROI Proposal" at bounding box center [619, 159] width 35 height 16
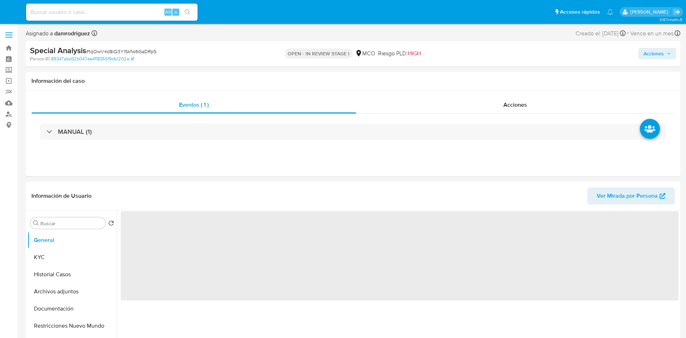
select select "10"
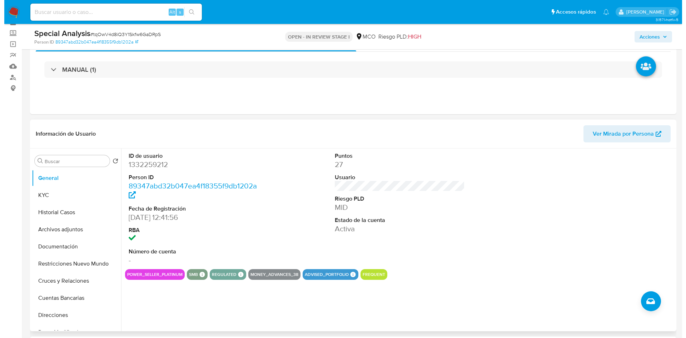
scroll to position [54, 0]
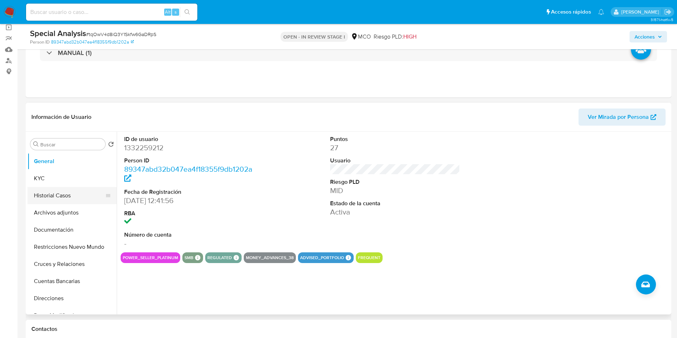
click at [74, 191] on button "Historial Casos" at bounding box center [69, 195] width 84 height 17
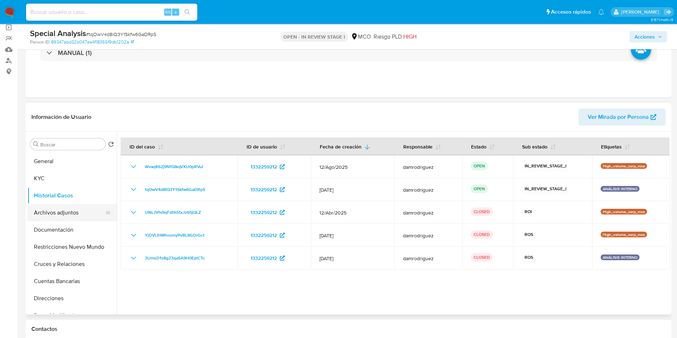
click at [59, 210] on button "Archivos adjuntos" at bounding box center [69, 212] width 84 height 17
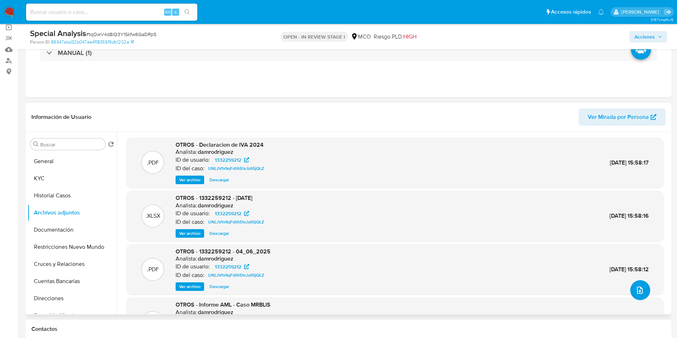
click at [642, 295] on button "upload-file" at bounding box center [641, 290] width 20 height 20
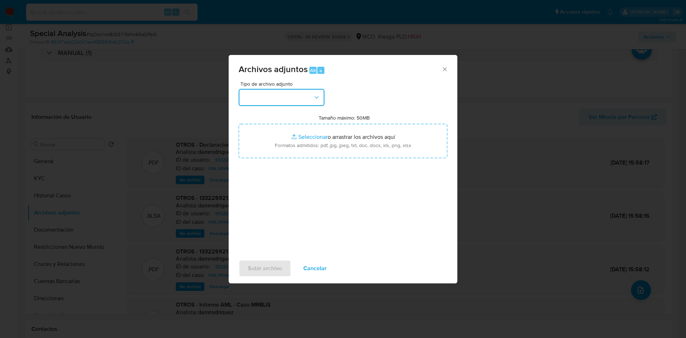
click at [287, 92] on button "button" at bounding box center [282, 97] width 86 height 17
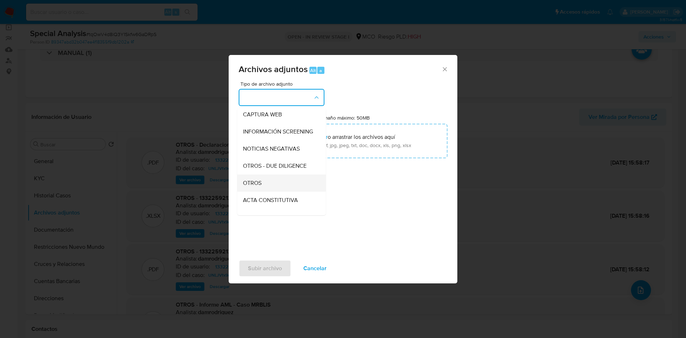
click at [268, 187] on div "OTROS" at bounding box center [279, 183] width 73 height 17
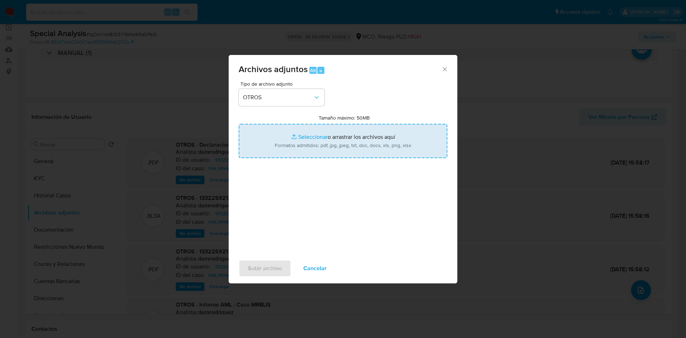
click at [303, 140] on input "Tamaño máximo: 50MB Seleccionar archivos" at bounding box center [343, 141] width 209 height 34
type input "C:\fakepath\Informe V3 - Mr [PERSON_NAME] Technology.pdf"
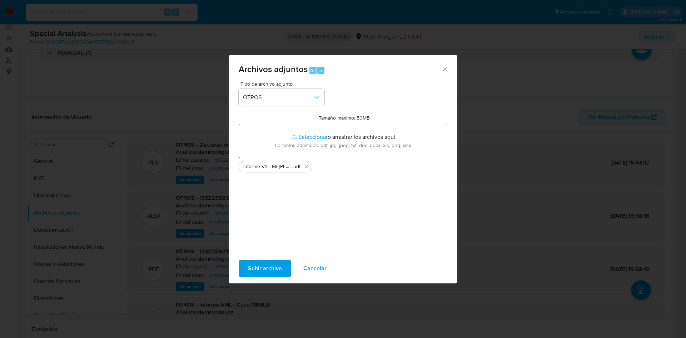
click at [264, 271] on span "Subir archivo" at bounding box center [265, 269] width 34 height 16
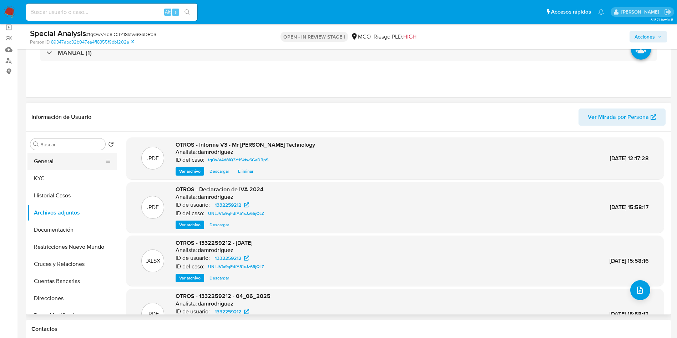
click at [60, 156] on button "General" at bounding box center [69, 161] width 84 height 17
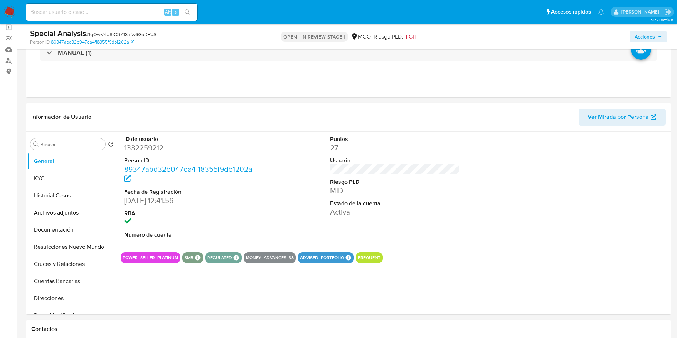
click at [652, 37] on span "Acciones" at bounding box center [645, 36] width 20 height 11
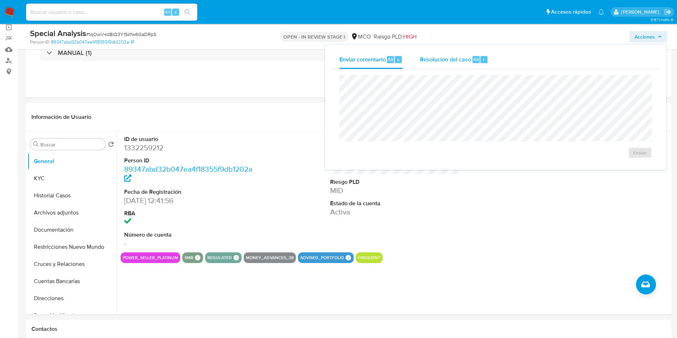
click at [457, 62] on span "Resolución del caso" at bounding box center [445, 59] width 51 height 8
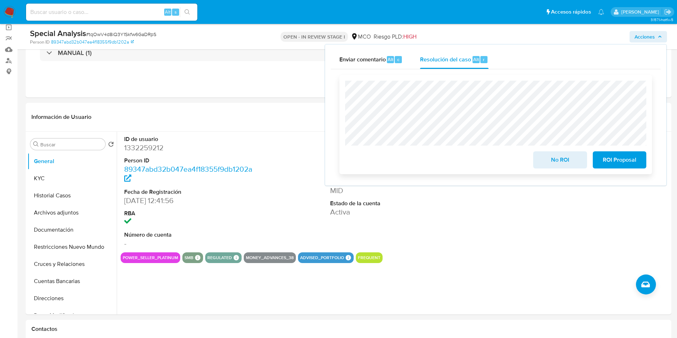
click at [622, 160] on span "ROI Proposal" at bounding box center [619, 160] width 35 height 16
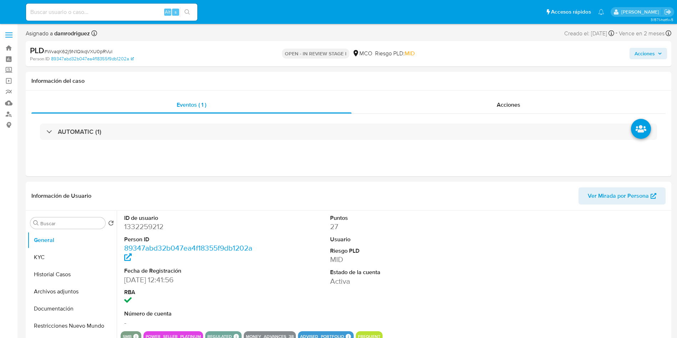
select select "10"
click at [655, 53] on span "Acciones" at bounding box center [648, 54] width 27 height 10
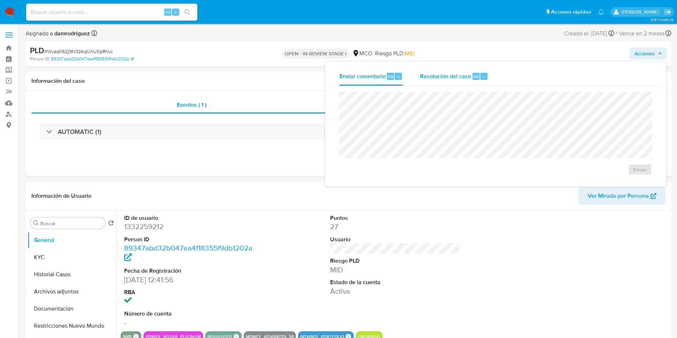
click at [440, 77] on span "Resolución del caso" at bounding box center [445, 76] width 51 height 8
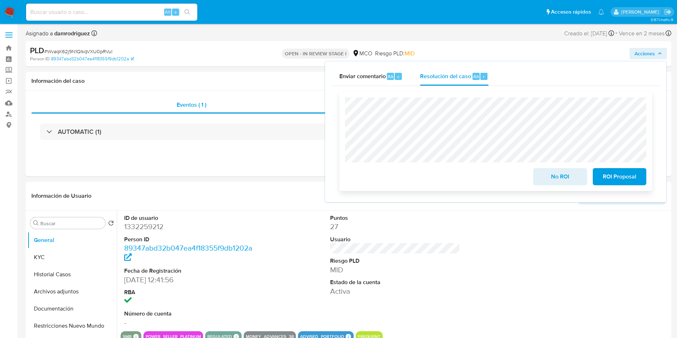
click at [618, 179] on span "ROI Proposal" at bounding box center [619, 177] width 35 height 16
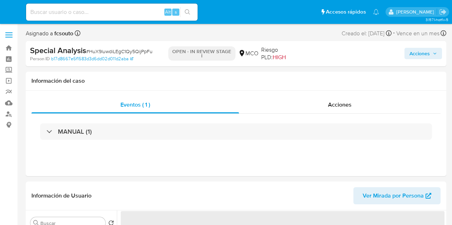
select select "10"
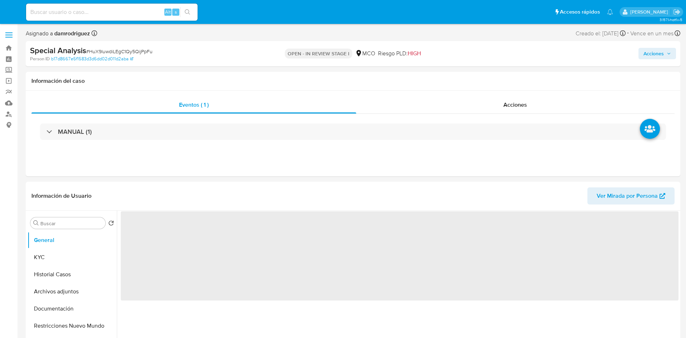
select select "10"
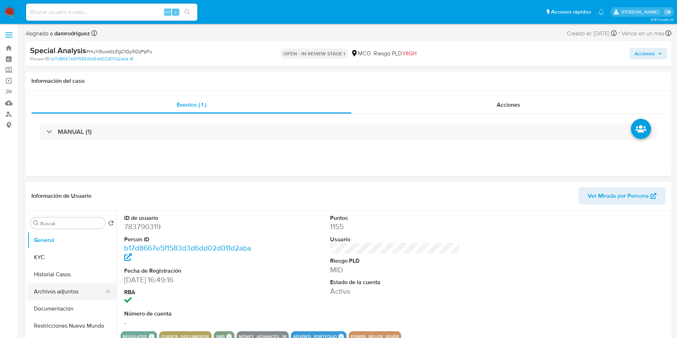
click at [67, 289] on button "Archivos adjuntos" at bounding box center [69, 291] width 84 height 17
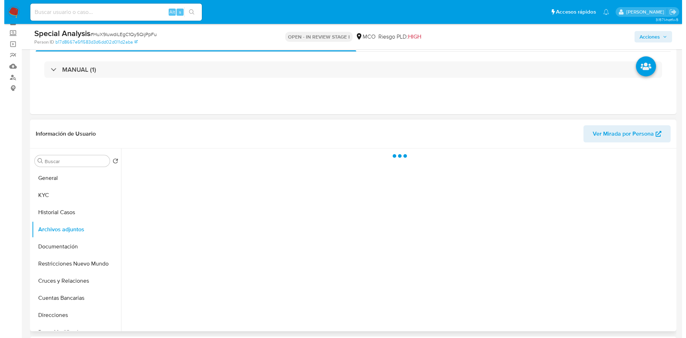
scroll to position [54, 0]
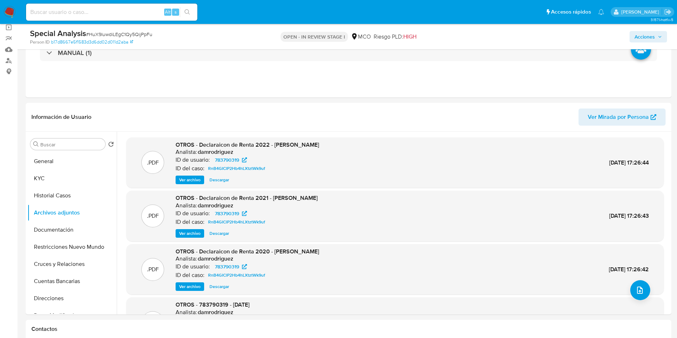
click at [640, 34] on span "Acciones" at bounding box center [645, 36] width 20 height 11
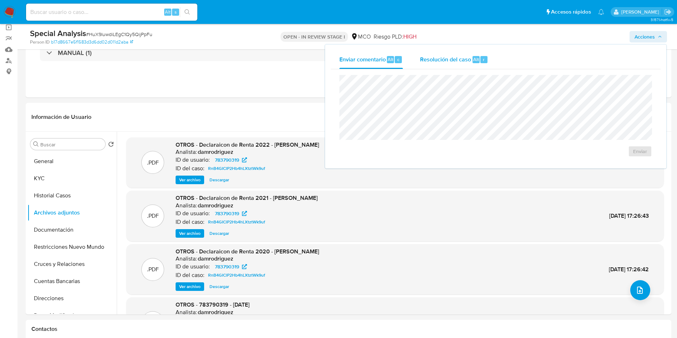
click at [471, 61] on div "Resolución del caso Alt r" at bounding box center [454, 59] width 68 height 19
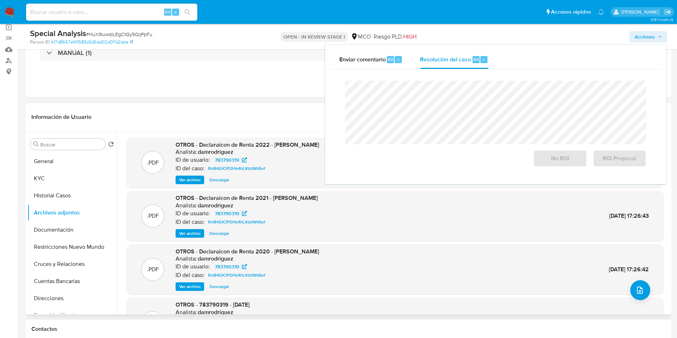
click at [232, 112] on header "Información de Usuario Ver Mirada por Persona" at bounding box center [348, 117] width 635 height 17
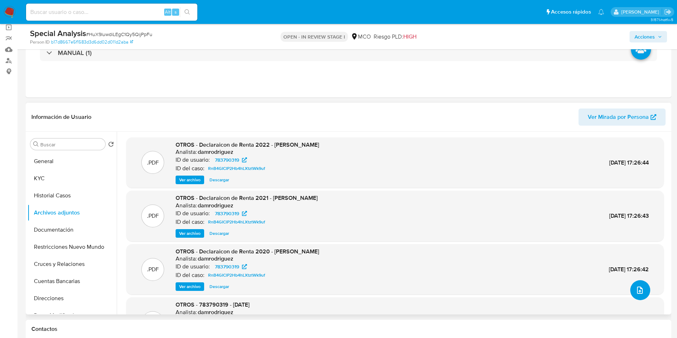
click at [640, 291] on icon "upload-file" at bounding box center [640, 290] width 9 height 9
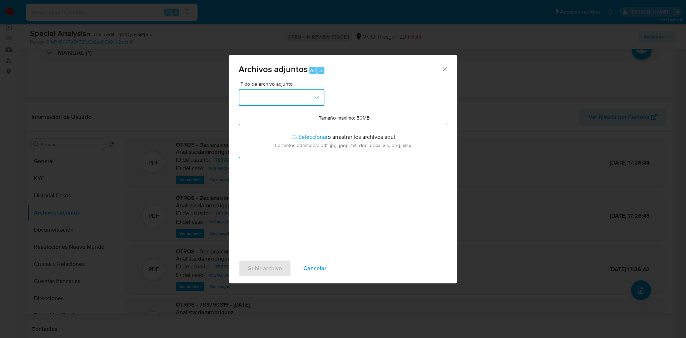
click at [275, 97] on button "button" at bounding box center [282, 97] width 86 height 17
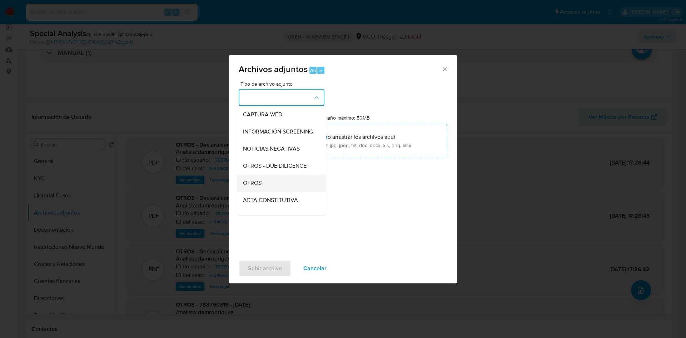
click at [269, 189] on div "OTROS" at bounding box center [279, 183] width 73 height 17
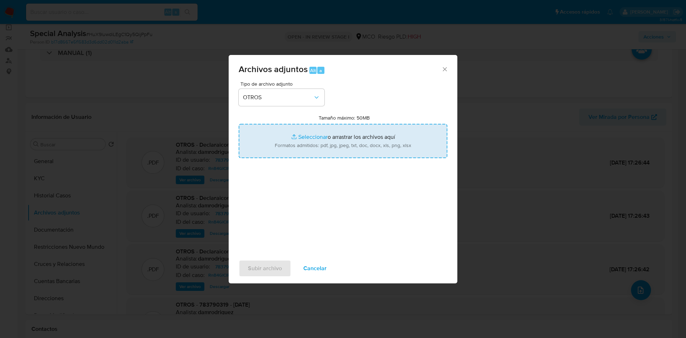
click at [296, 141] on input "Tamaño máximo: 50MB Seleccionar archivos" at bounding box center [343, 141] width 209 height 34
type input "C:\fakepath\Informe V3 - Mr Blis Technology.pdf"
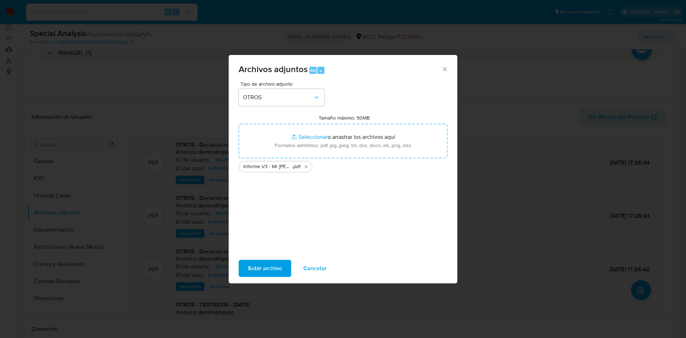
click at [264, 268] on span "Subir archivo" at bounding box center [265, 269] width 34 height 16
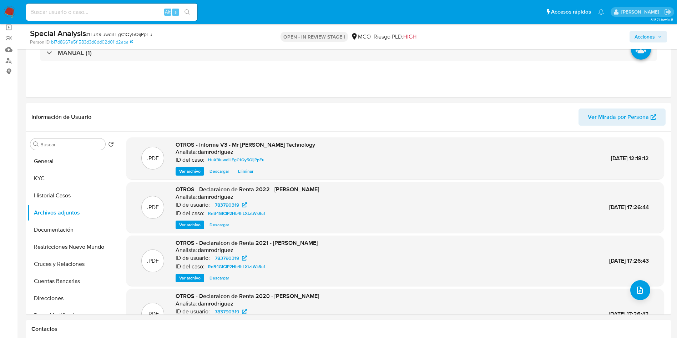
click at [641, 36] on span "Acciones" at bounding box center [645, 36] width 20 height 11
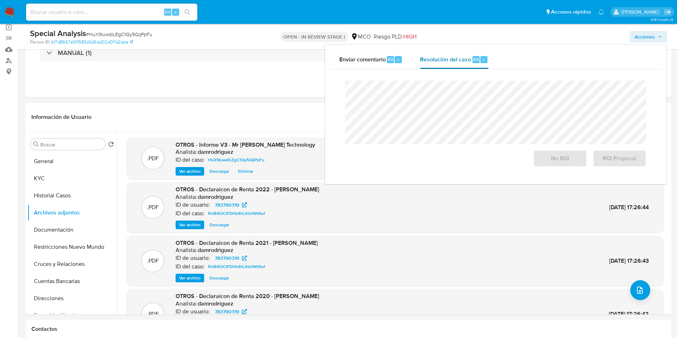
click at [442, 58] on span "Resolución del caso" at bounding box center [445, 59] width 51 height 8
click at [629, 161] on span "ROI Proposal" at bounding box center [619, 159] width 35 height 16
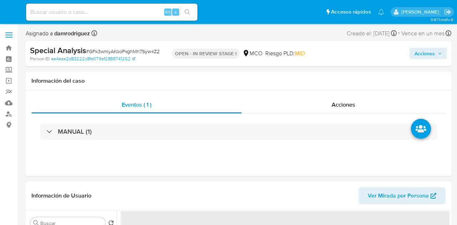
select select "10"
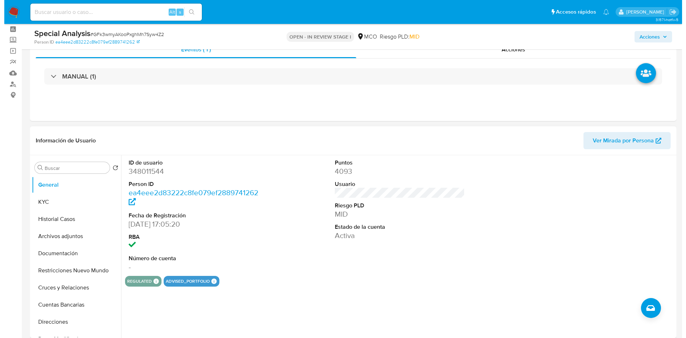
scroll to position [54, 0]
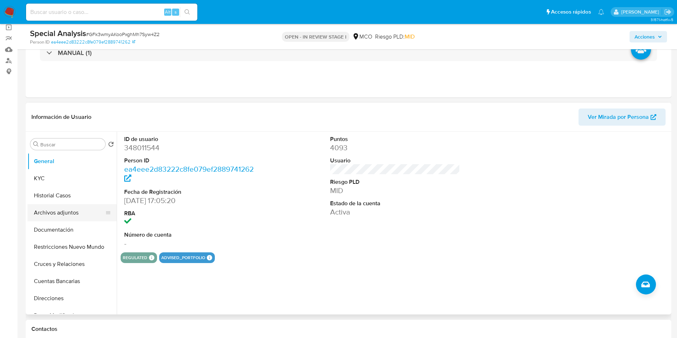
click at [76, 214] on button "Archivos adjuntos" at bounding box center [69, 212] width 84 height 17
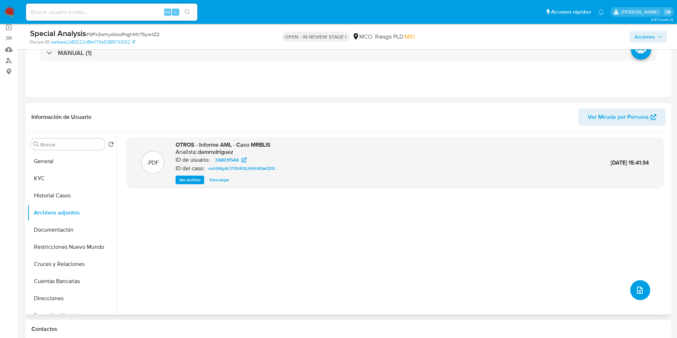
click at [457, 225] on icon "upload-file" at bounding box center [640, 290] width 6 height 7
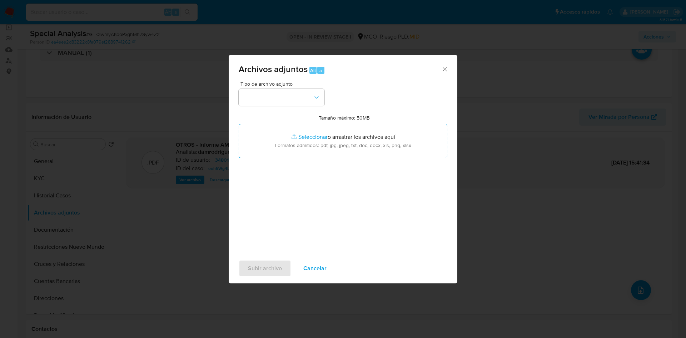
click at [319, 225] on span "Cancelar" at bounding box center [314, 269] width 23 height 16
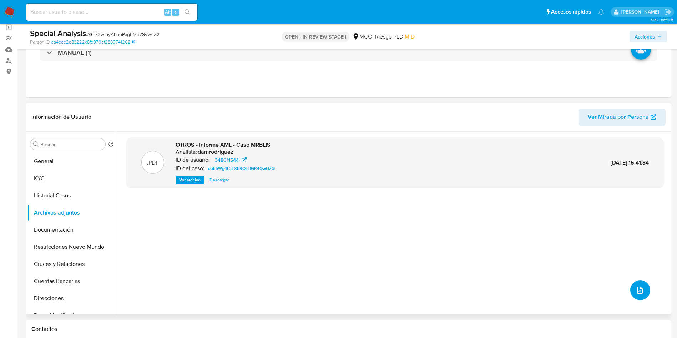
click at [457, 225] on icon "upload-file" at bounding box center [640, 290] width 9 height 9
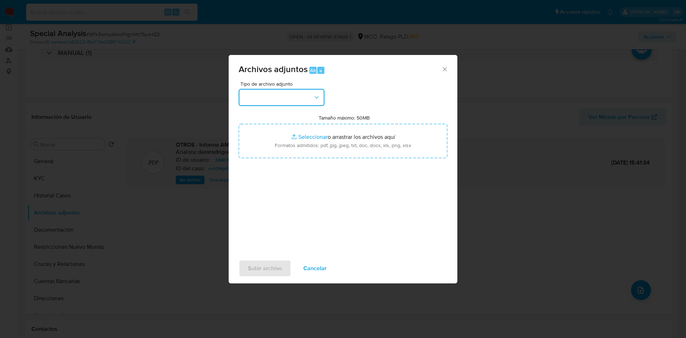
click at [275, 96] on button "button" at bounding box center [282, 97] width 86 height 17
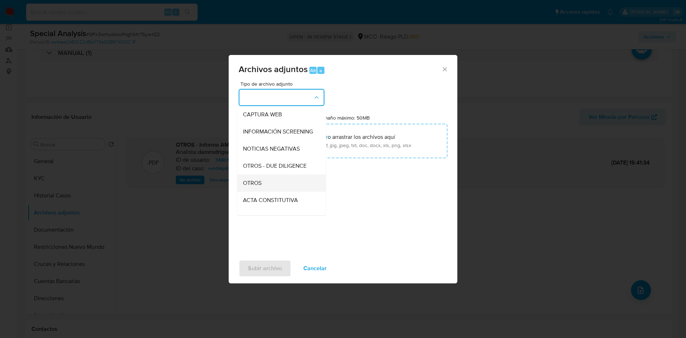
click at [270, 189] on div "OTROS" at bounding box center [279, 183] width 73 height 17
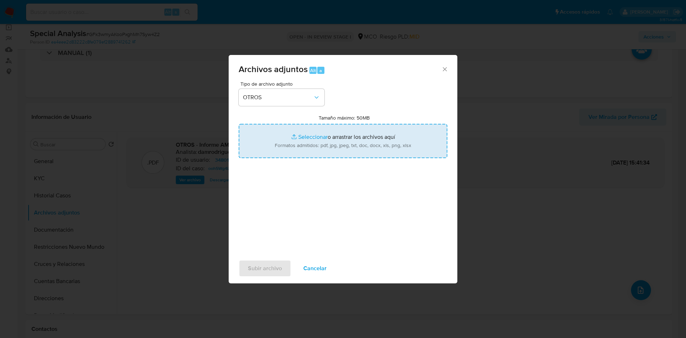
click at [313, 138] on input "Tamaño máximo: 50MB Seleccionar archivos" at bounding box center [343, 141] width 209 height 34
type input "C:\fakepath\Informe V3 - Mr Blis Technology.pdf"
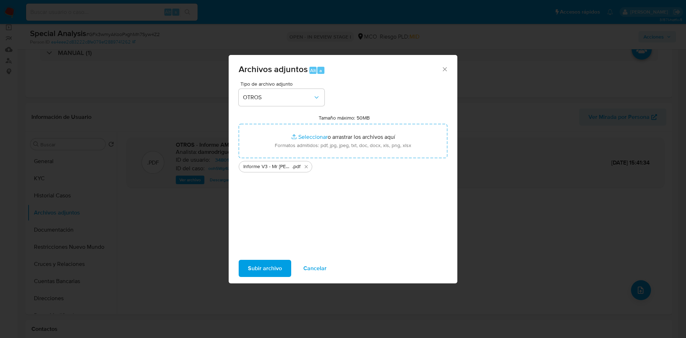
click at [261, 225] on span "Subir archivo" at bounding box center [265, 269] width 34 height 16
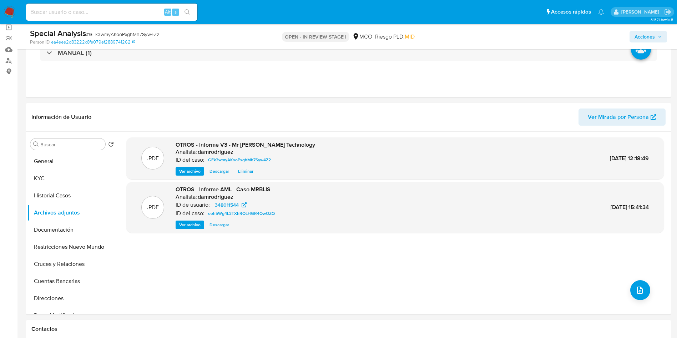
click at [457, 35] on span "Acciones" at bounding box center [648, 37] width 27 height 10
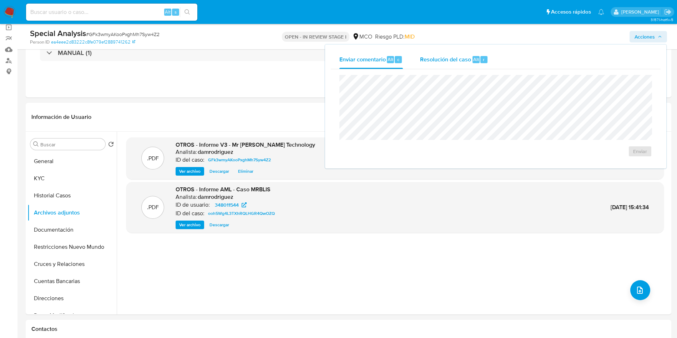
click at [430, 68] on div "Resolución del caso Alt r" at bounding box center [454, 59] width 68 height 19
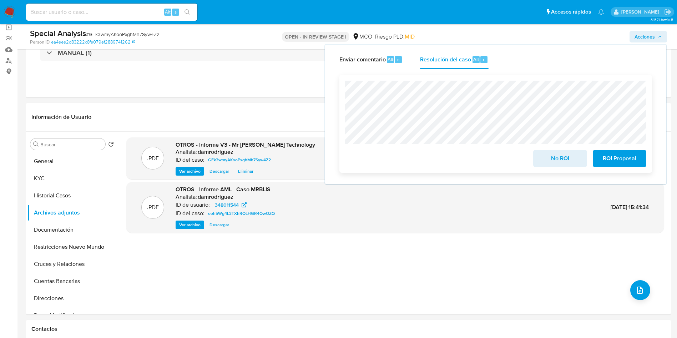
click at [457, 159] on span "ROI Proposal" at bounding box center [619, 159] width 35 height 16
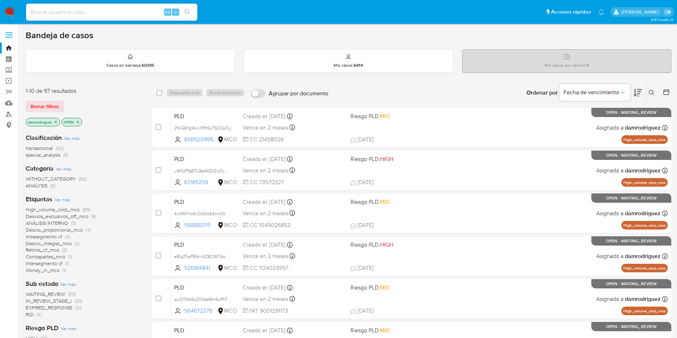
click at [31, 315] on span "ROI" at bounding box center [30, 314] width 8 height 7
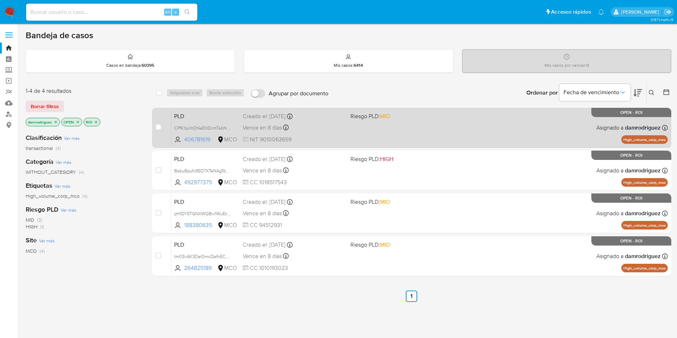
click at [182, 115] on span "PLD" at bounding box center [205, 115] width 63 height 9
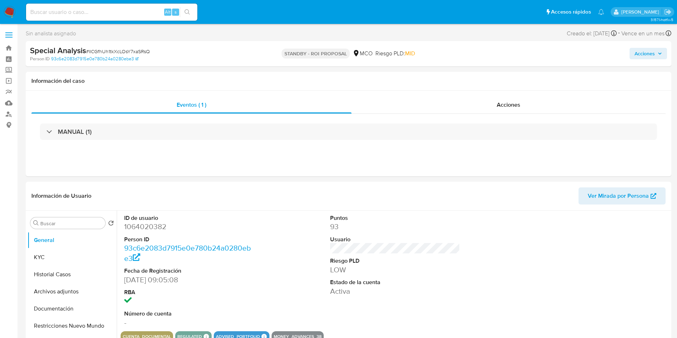
select select "10"
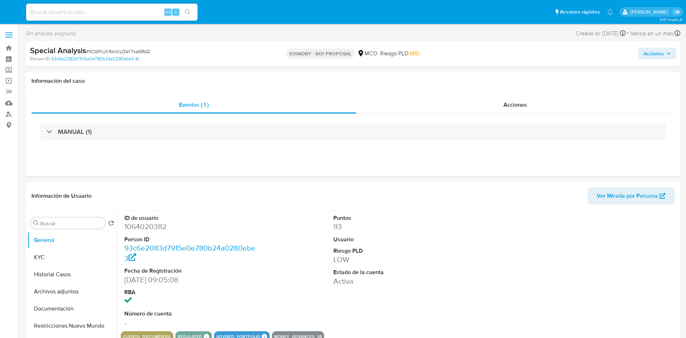
select select "10"
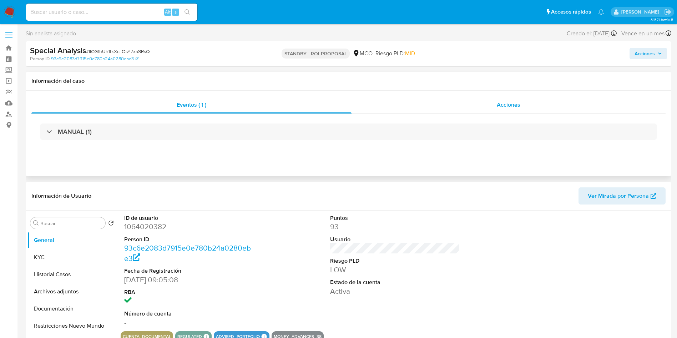
click at [517, 103] on span "Acciones" at bounding box center [509, 105] width 24 height 8
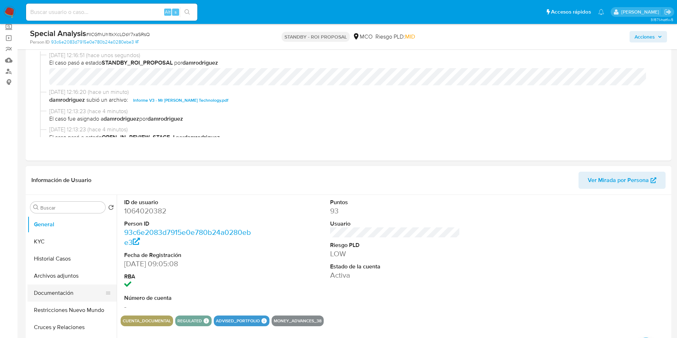
scroll to position [107, 0]
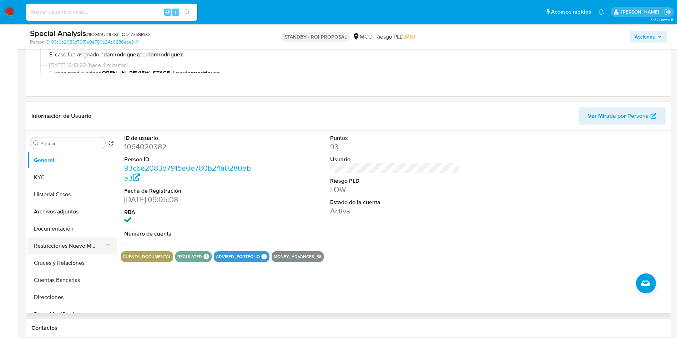
click at [59, 244] on button "Restricciones Nuevo Mundo" at bounding box center [69, 245] width 84 height 17
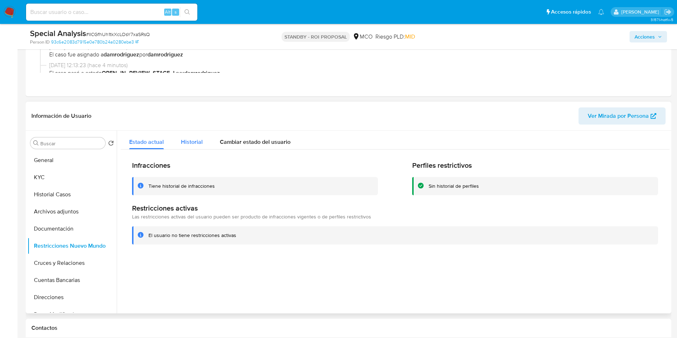
click at [187, 142] on span "Historial" at bounding box center [192, 142] width 22 height 8
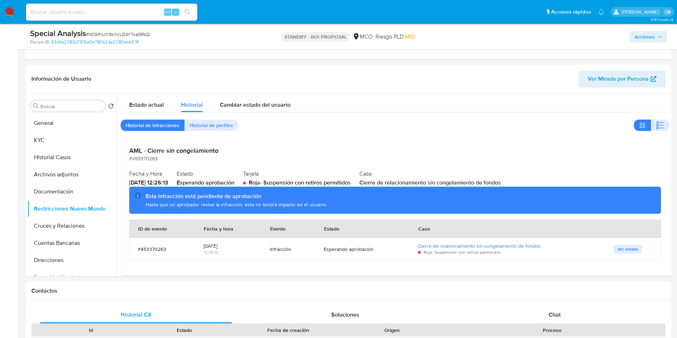
scroll to position [161, 0]
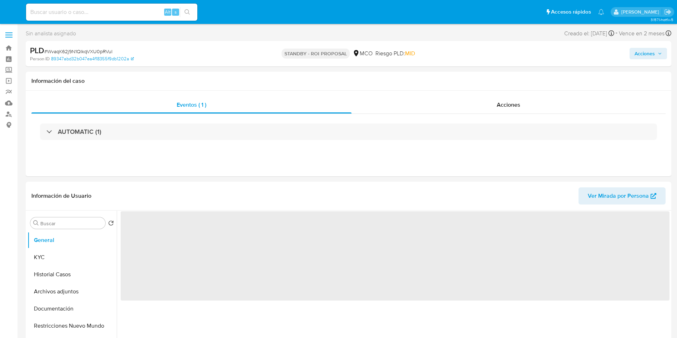
select select "10"
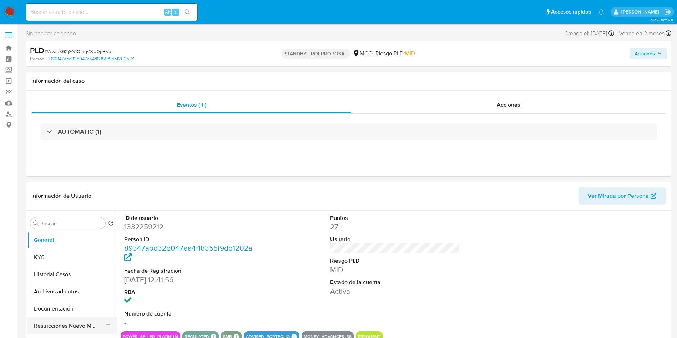
click at [54, 323] on button "Restricciones Nuevo Mundo" at bounding box center [69, 325] width 84 height 17
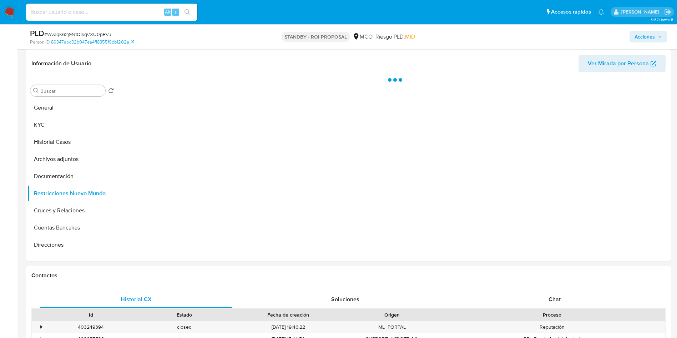
scroll to position [54, 0]
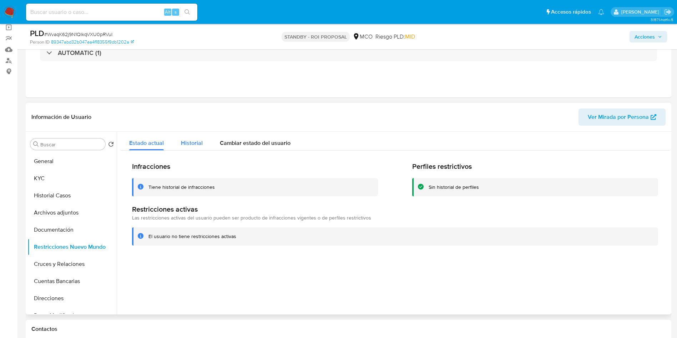
click at [190, 144] on span "Historial" at bounding box center [192, 143] width 22 height 8
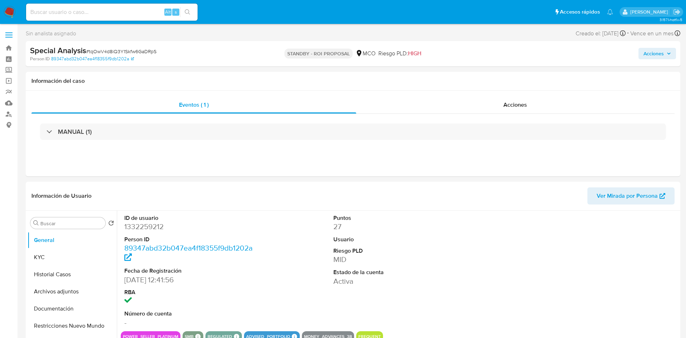
select select "10"
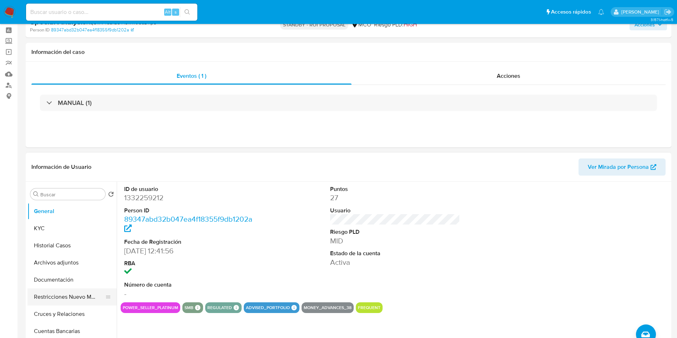
scroll to position [54, 0]
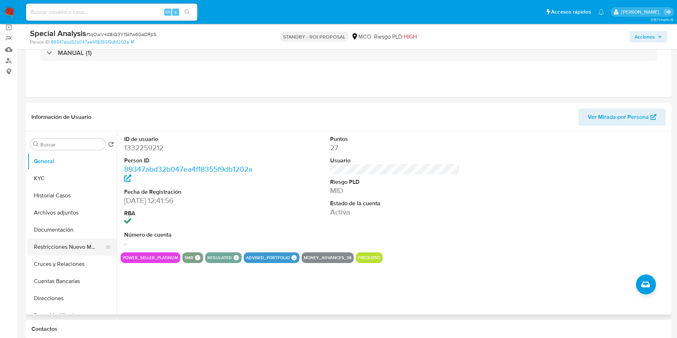
click at [56, 249] on button "Restricciones Nuevo Mundo" at bounding box center [69, 247] width 84 height 17
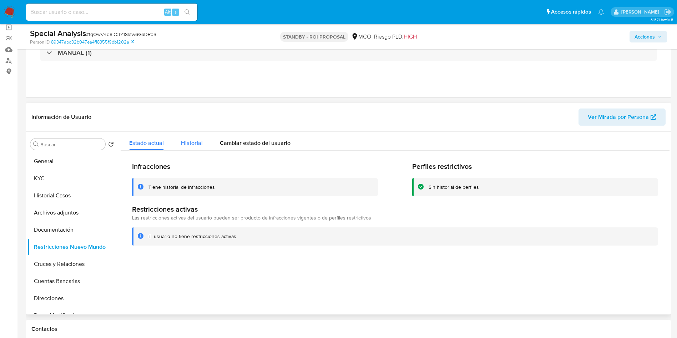
click at [199, 142] on span "Historial" at bounding box center [192, 143] width 22 height 8
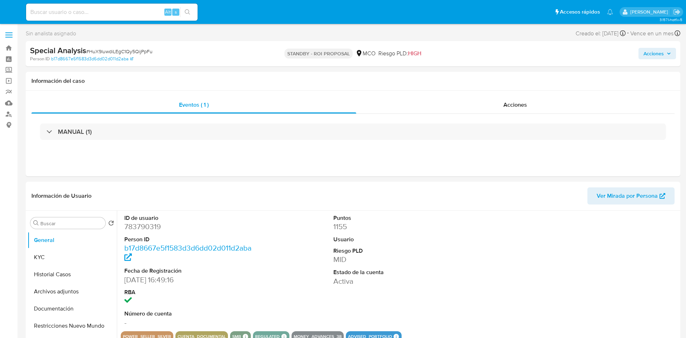
select select "10"
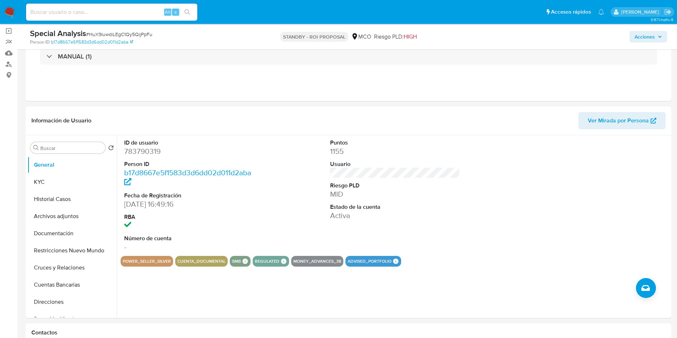
scroll to position [107, 0]
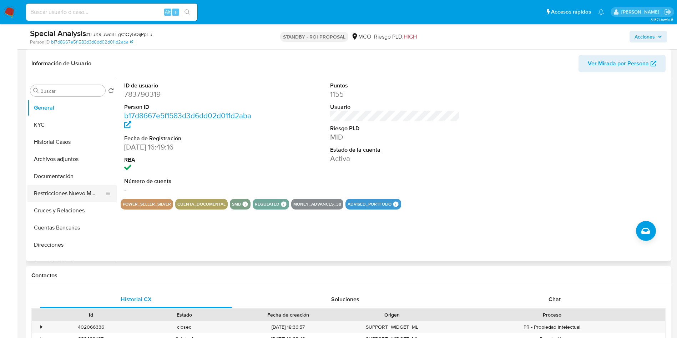
click at [55, 190] on button "Restricciones Nuevo Mundo" at bounding box center [69, 193] width 84 height 17
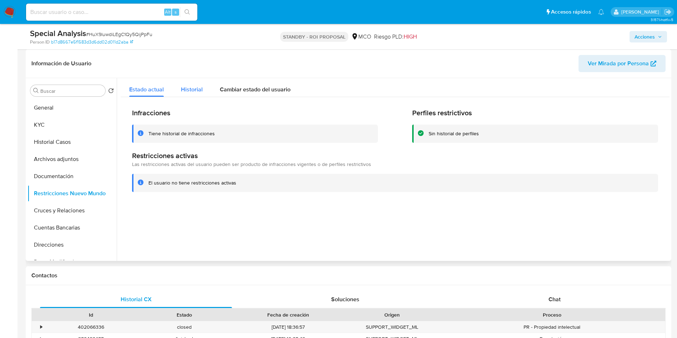
click at [185, 90] on span "Historial" at bounding box center [192, 89] width 22 height 8
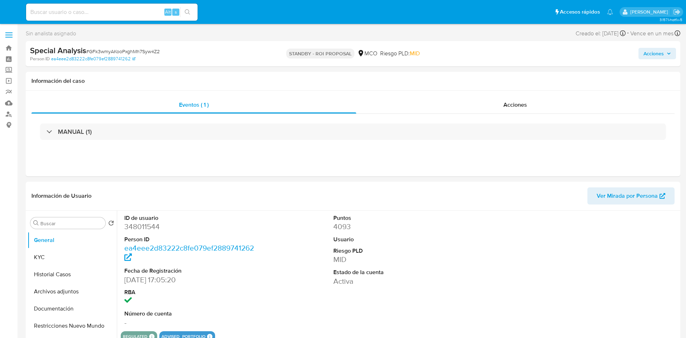
select select "10"
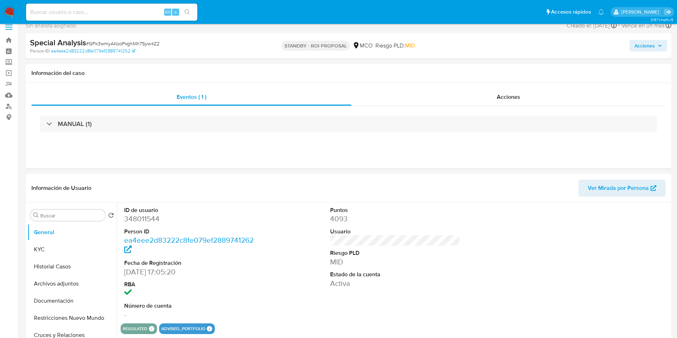
scroll to position [107, 0]
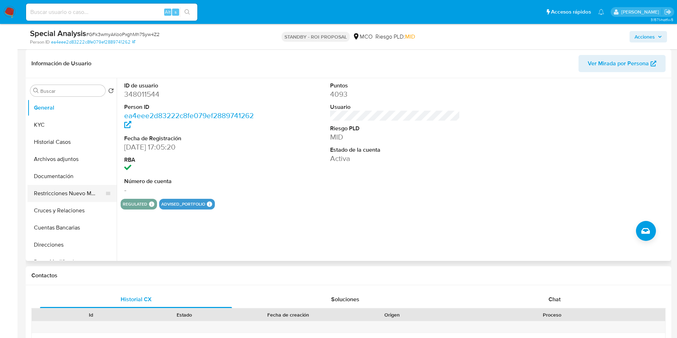
click at [52, 194] on button "Restricciones Nuevo Mundo" at bounding box center [69, 193] width 84 height 17
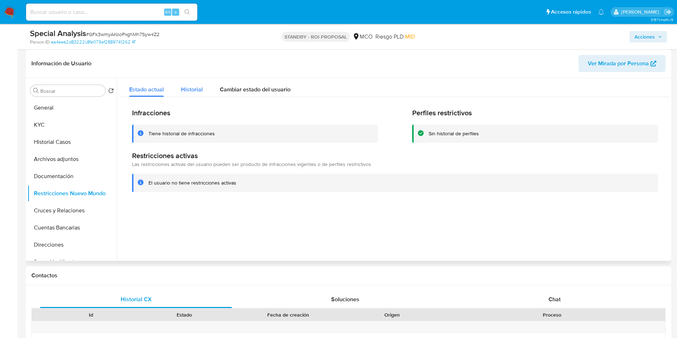
click at [189, 89] on span "Historial" at bounding box center [192, 89] width 22 height 8
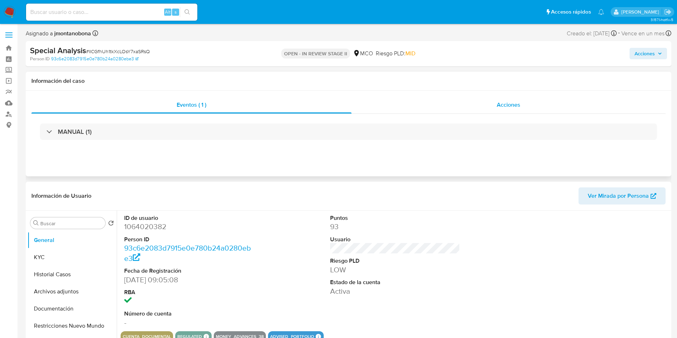
select select "10"
click at [482, 112] on div "Acciones" at bounding box center [509, 104] width 314 height 17
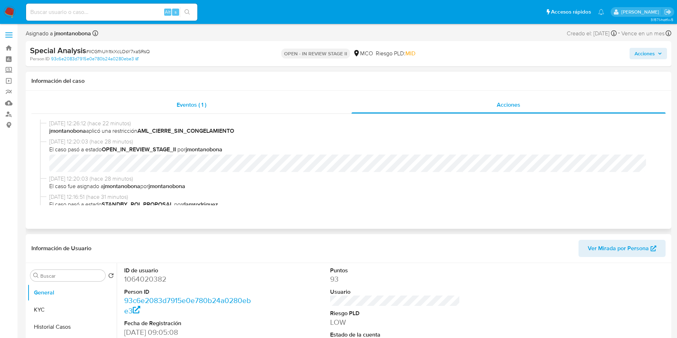
click at [209, 100] on div "Eventos ( 1 )" at bounding box center [191, 104] width 320 height 17
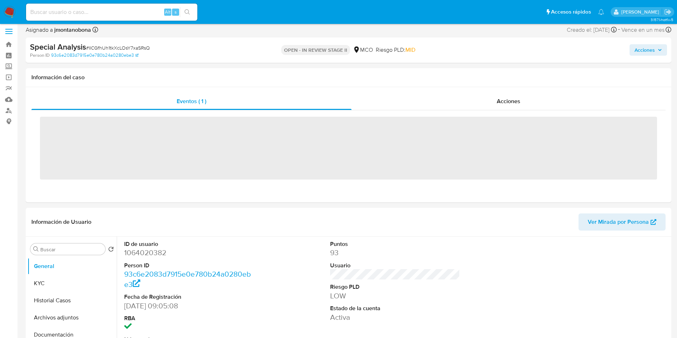
scroll to position [161, 0]
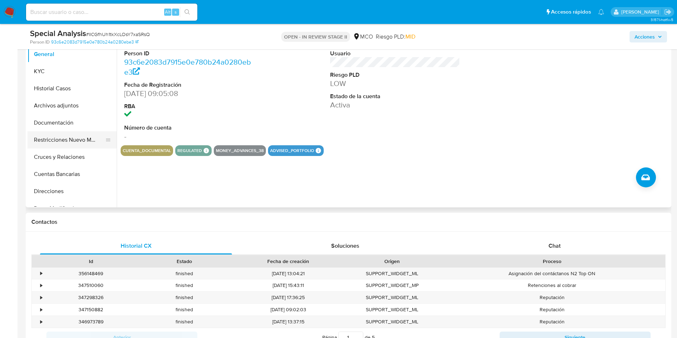
click at [61, 141] on button "Restricciones Nuevo Mundo" at bounding box center [69, 139] width 84 height 17
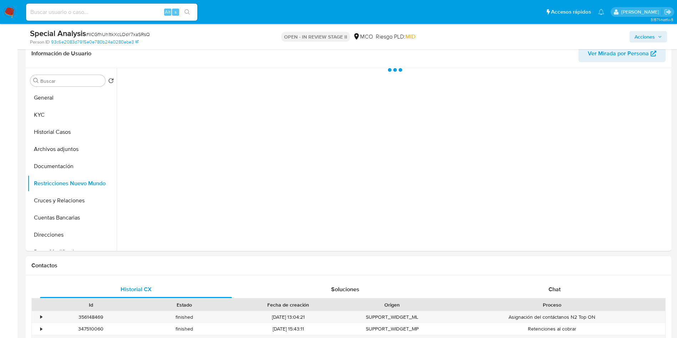
scroll to position [107, 0]
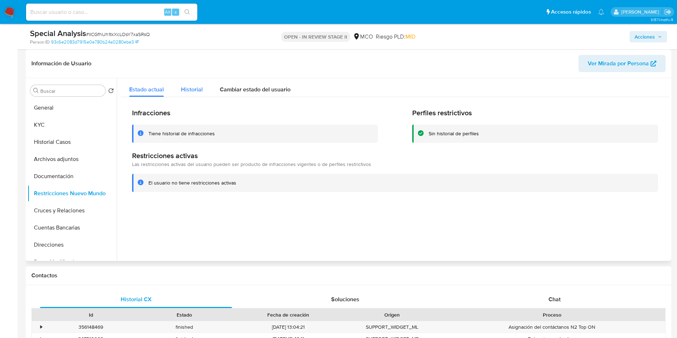
click at [189, 87] on span "Historial" at bounding box center [192, 89] width 22 height 8
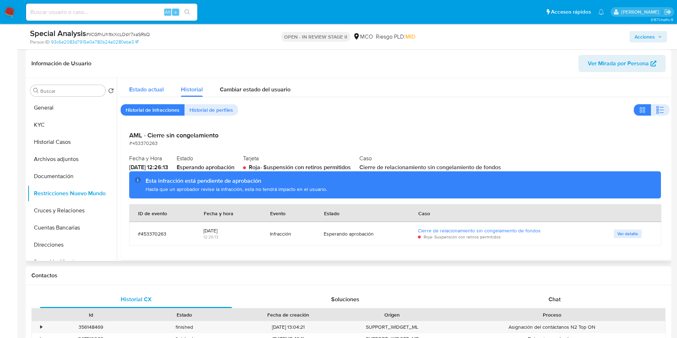
click at [153, 87] on span "Estado actual" at bounding box center [146, 89] width 35 height 8
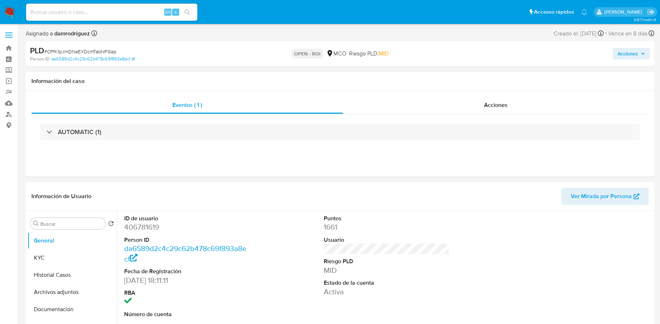
select select "10"
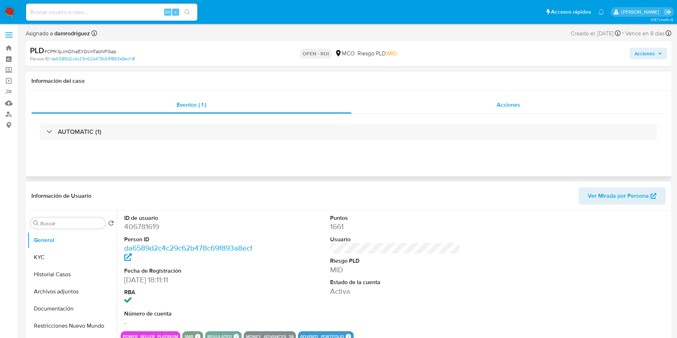
click at [535, 105] on div "Acciones" at bounding box center [509, 104] width 314 height 17
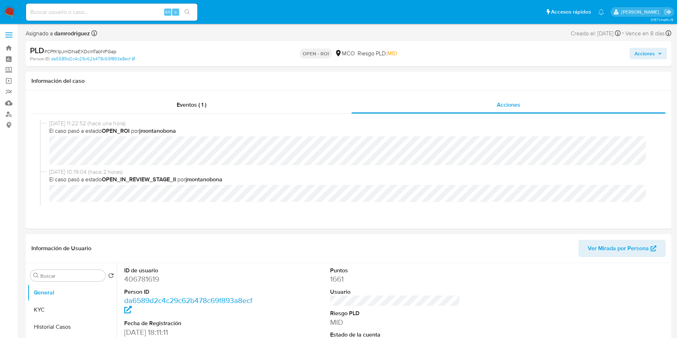
drag, startPoint x: 649, startPoint y: 56, endPoint x: 606, endPoint y: 57, distance: 43.2
click at [649, 56] on span "Acciones" at bounding box center [645, 53] width 20 height 11
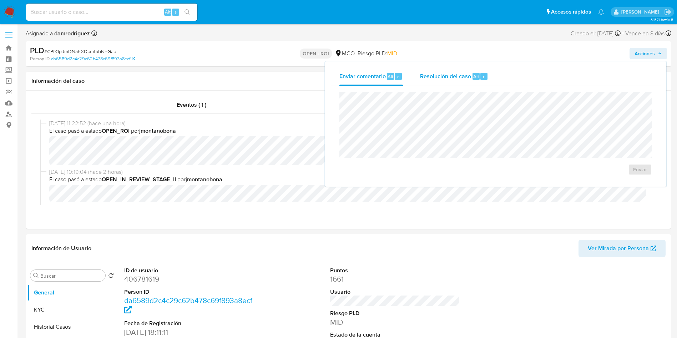
click at [466, 83] on div "Resolución del caso Alt r" at bounding box center [454, 76] width 68 height 19
click at [613, 181] on span "ROI" at bounding box center [619, 177] width 35 height 16
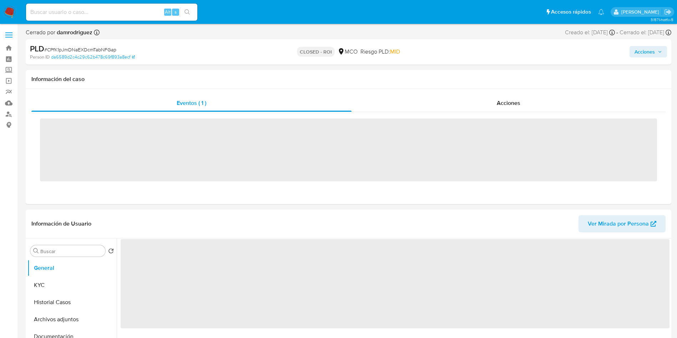
click at [10, 13] on img at bounding box center [10, 12] width 12 height 12
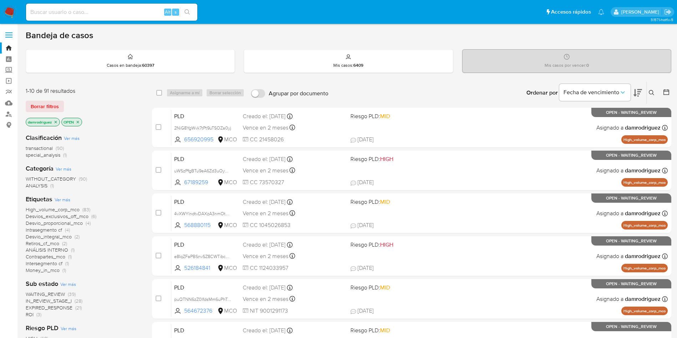
click at [32, 314] on span "ROI" at bounding box center [30, 314] width 8 height 7
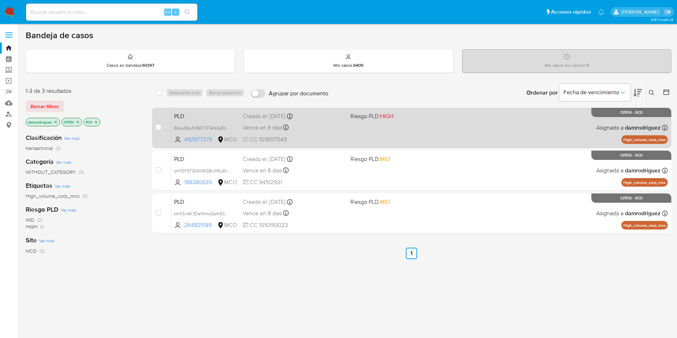
click at [190, 118] on span "PLD" at bounding box center [205, 115] width 63 height 9
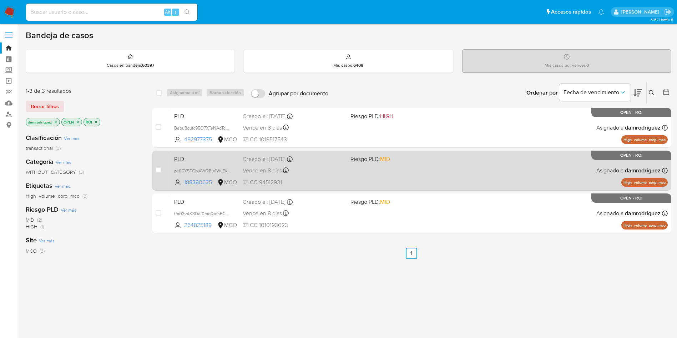
click at [199, 156] on span "PLD" at bounding box center [205, 158] width 63 height 9
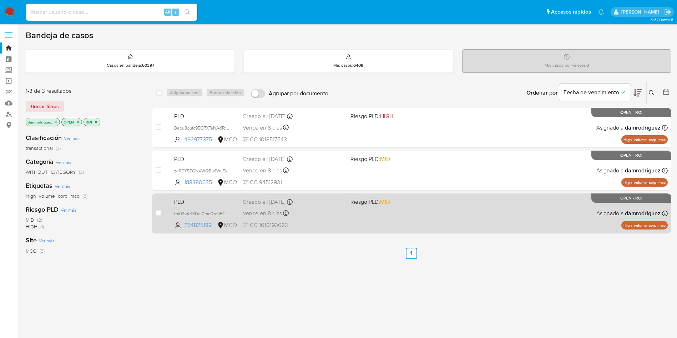
click at [207, 200] on span "PLD" at bounding box center [205, 201] width 63 height 9
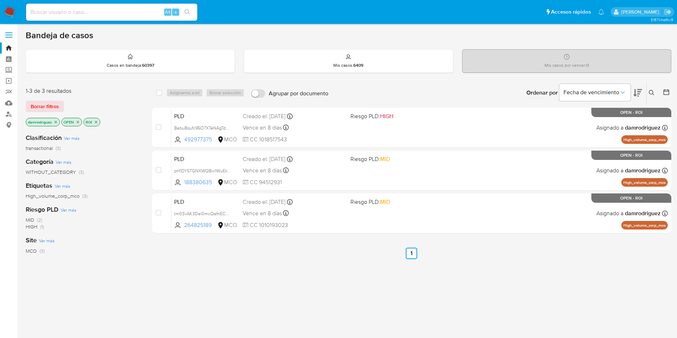
click at [7, 10] on img at bounding box center [10, 12] width 12 height 12
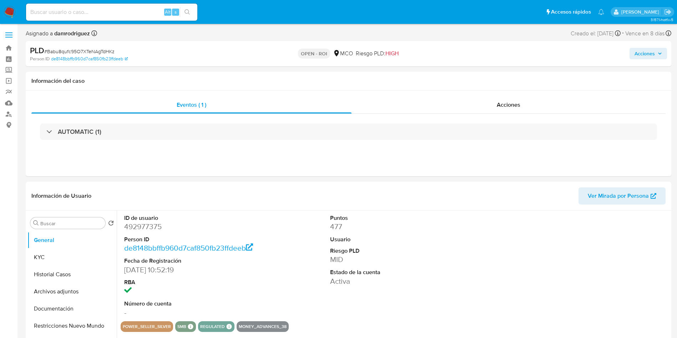
select select "10"
click at [504, 108] on span "Acciones" at bounding box center [509, 105] width 24 height 8
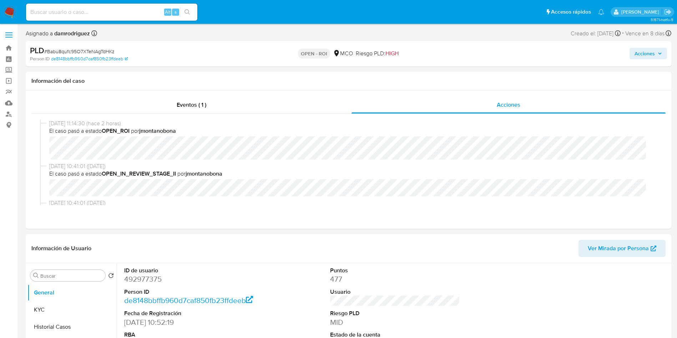
click at [643, 54] on span "Acciones" at bounding box center [645, 53] width 20 height 11
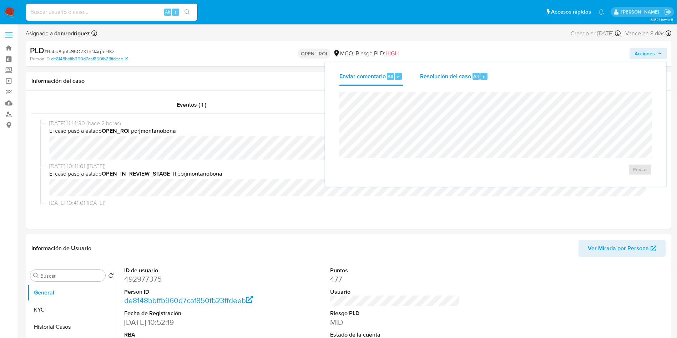
click at [431, 76] on span "Resolución del caso" at bounding box center [445, 76] width 51 height 8
click at [617, 183] on span "ROI" at bounding box center [619, 177] width 35 height 16
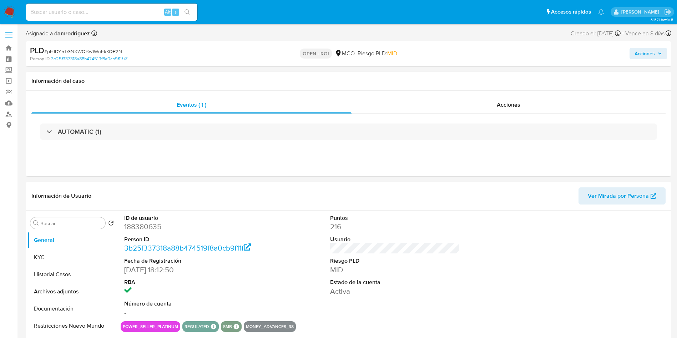
select select "10"
click at [520, 104] on span "Acciones" at bounding box center [509, 105] width 24 height 8
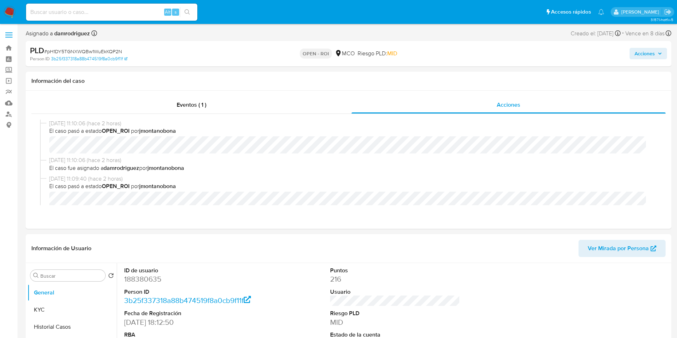
click at [652, 55] on span "Acciones" at bounding box center [645, 53] width 20 height 11
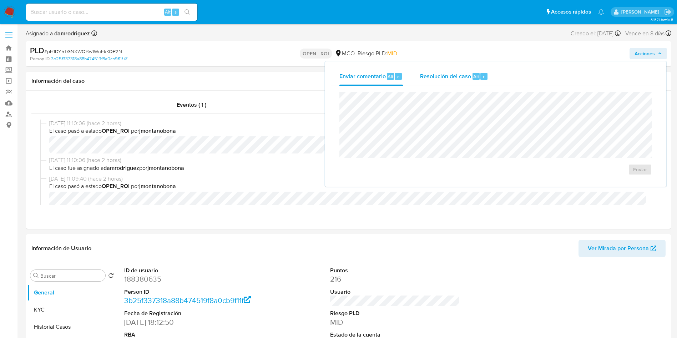
click at [446, 74] on span "Resolución del caso" at bounding box center [445, 76] width 51 height 8
click at [619, 178] on span "ROI" at bounding box center [619, 177] width 35 height 16
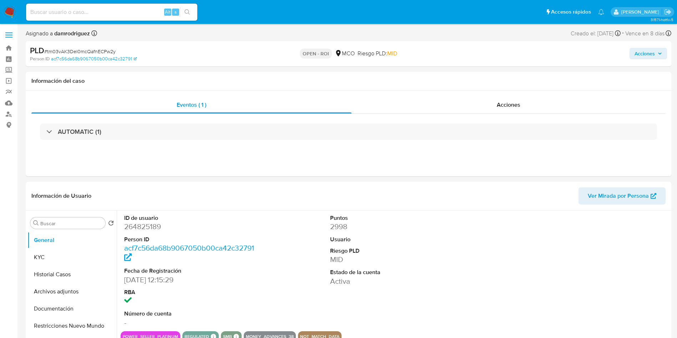
select select "10"
click at [519, 101] on span "Acciones" at bounding box center [509, 105] width 24 height 8
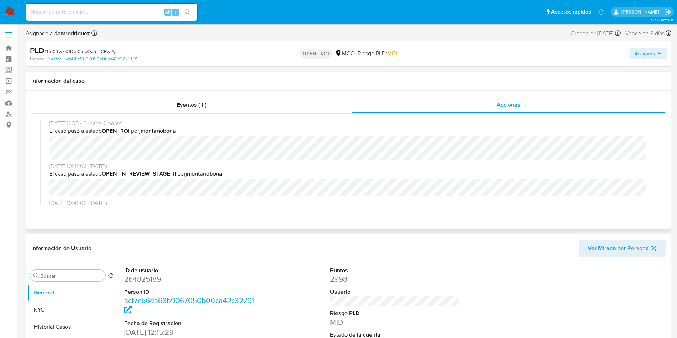
click at [307, 161] on div "02/09/2025 11:05:40 (hace 2 horas) El caso pasó a estado OPEN_ROI por jmontanob…" at bounding box center [348, 141] width 617 height 43
click at [651, 50] on span "Acciones" at bounding box center [645, 53] width 20 height 11
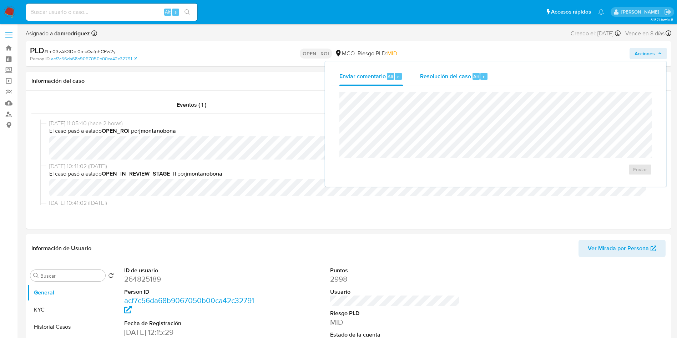
click at [446, 71] on div "Resolución del caso Alt r" at bounding box center [454, 76] width 68 height 19
click at [623, 179] on span "ROI" at bounding box center [619, 177] width 35 height 16
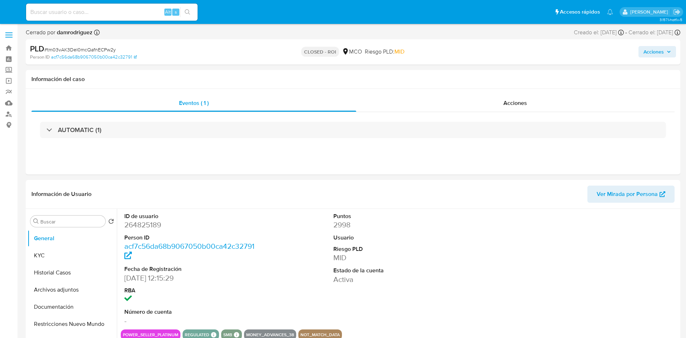
select select "10"
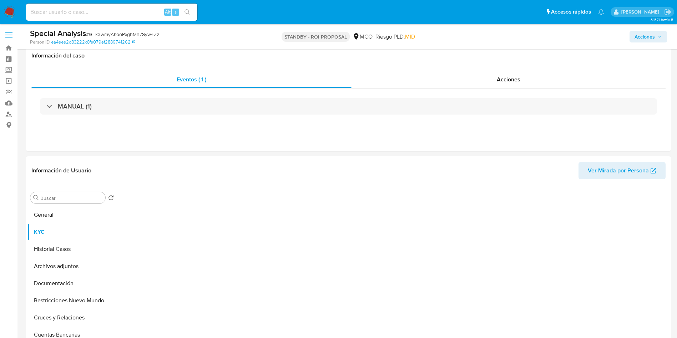
select select "10"
